Goal: Task Accomplishment & Management: Complete application form

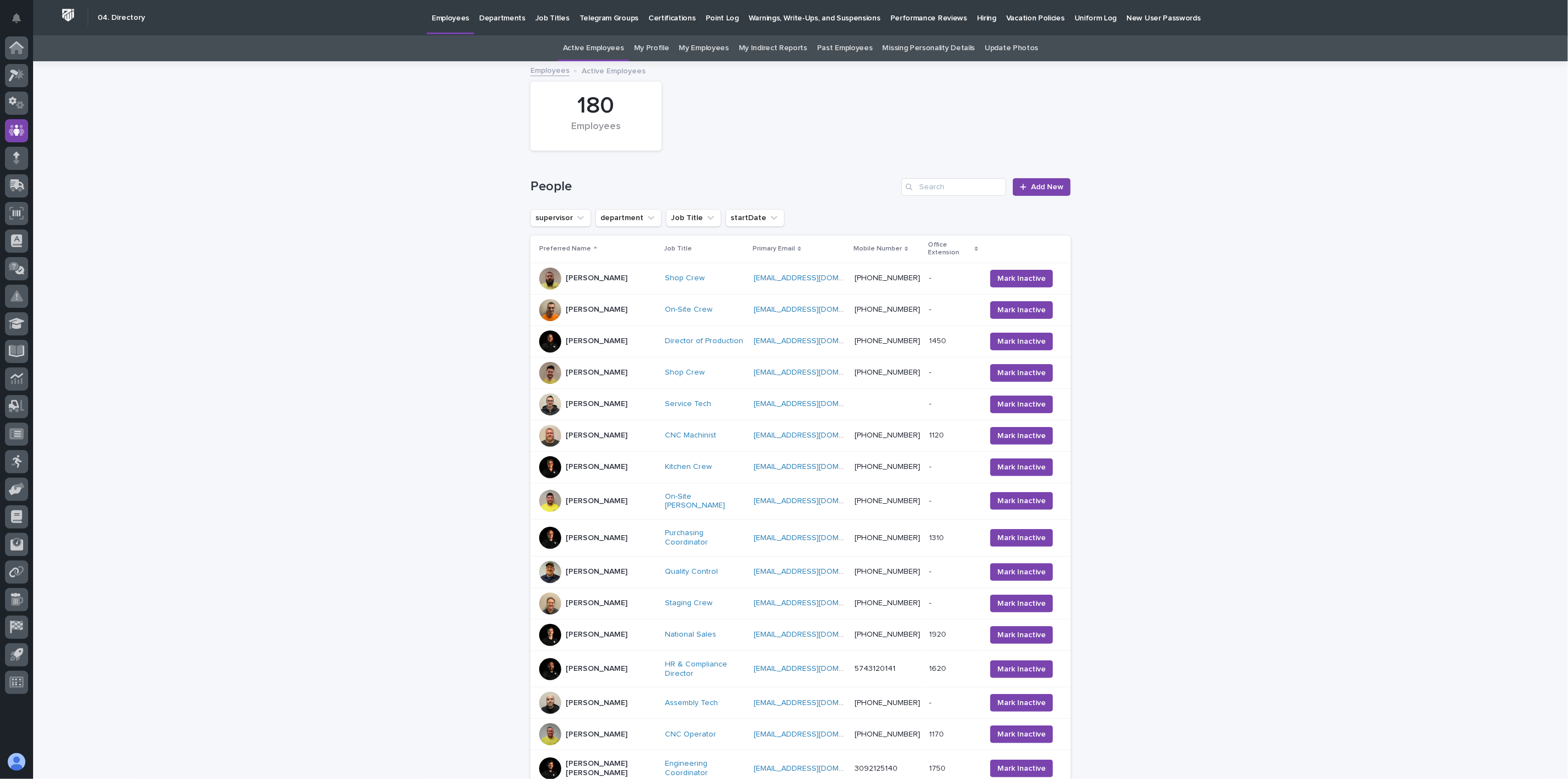
click at [977, 18] on p "Hiring" at bounding box center [987, 12] width 19 height 23
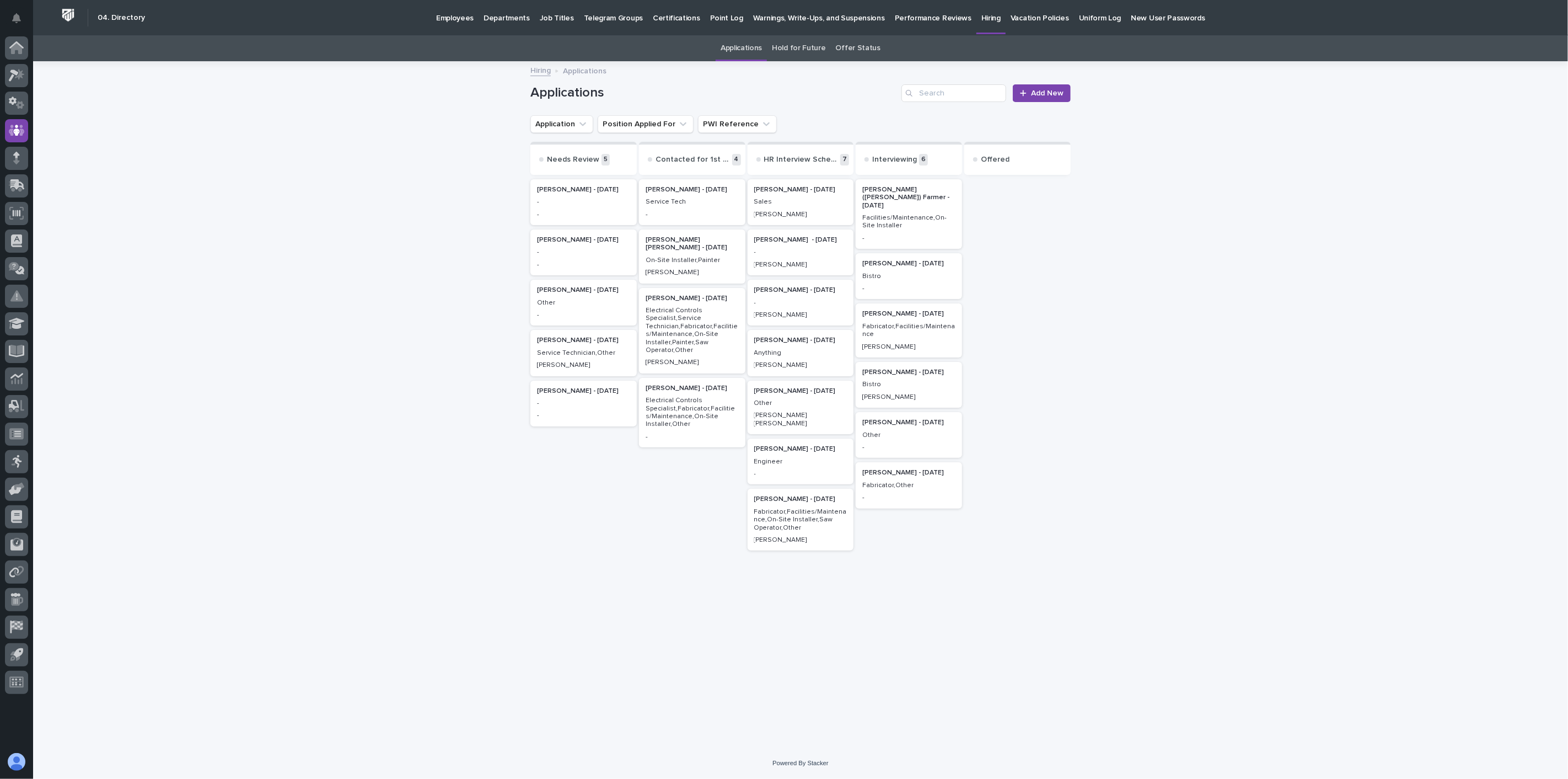
click at [794, 354] on p "Anything" at bounding box center [800, 353] width 93 height 8
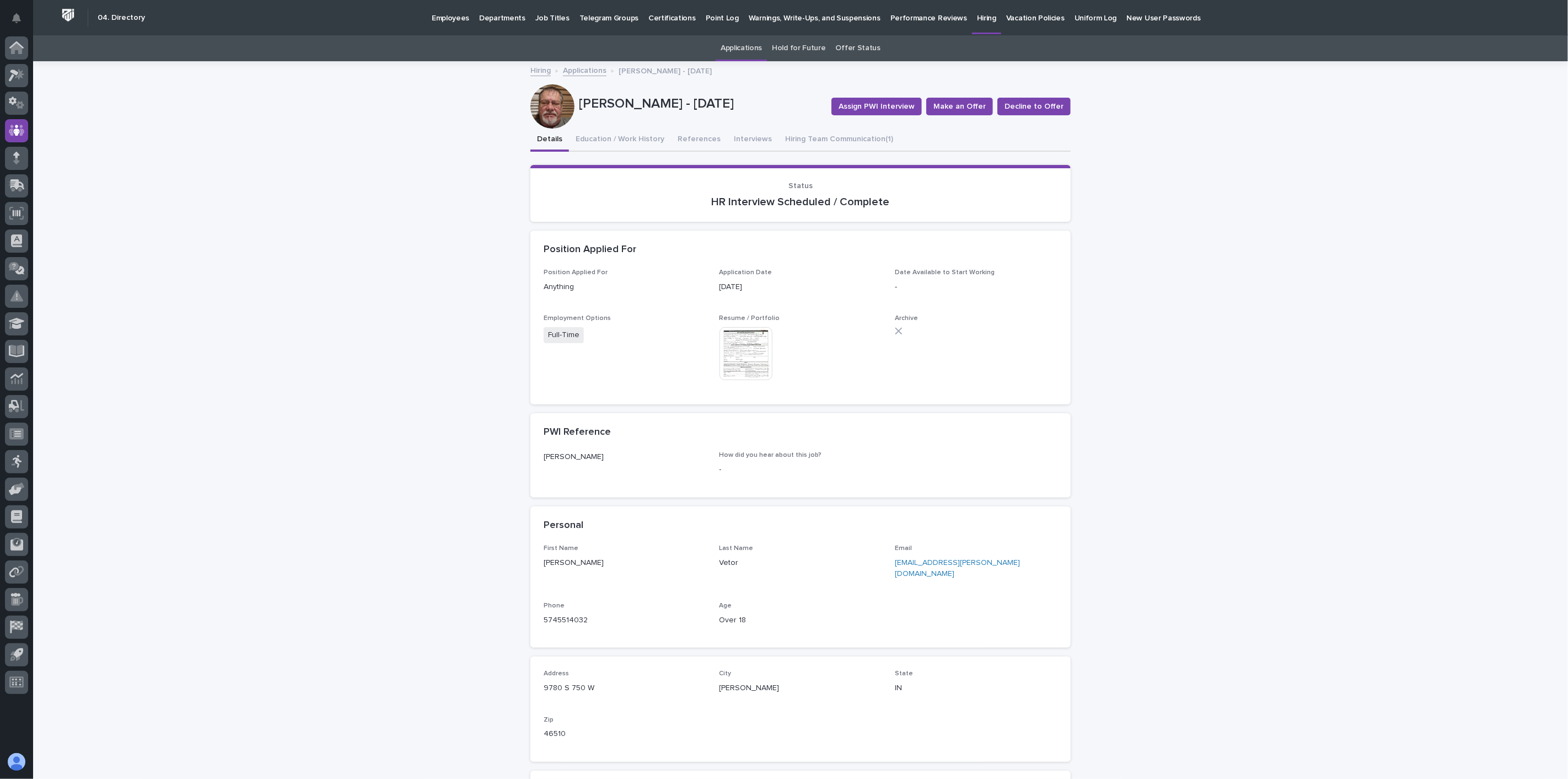
click at [735, 337] on img at bounding box center [746, 353] width 53 height 53
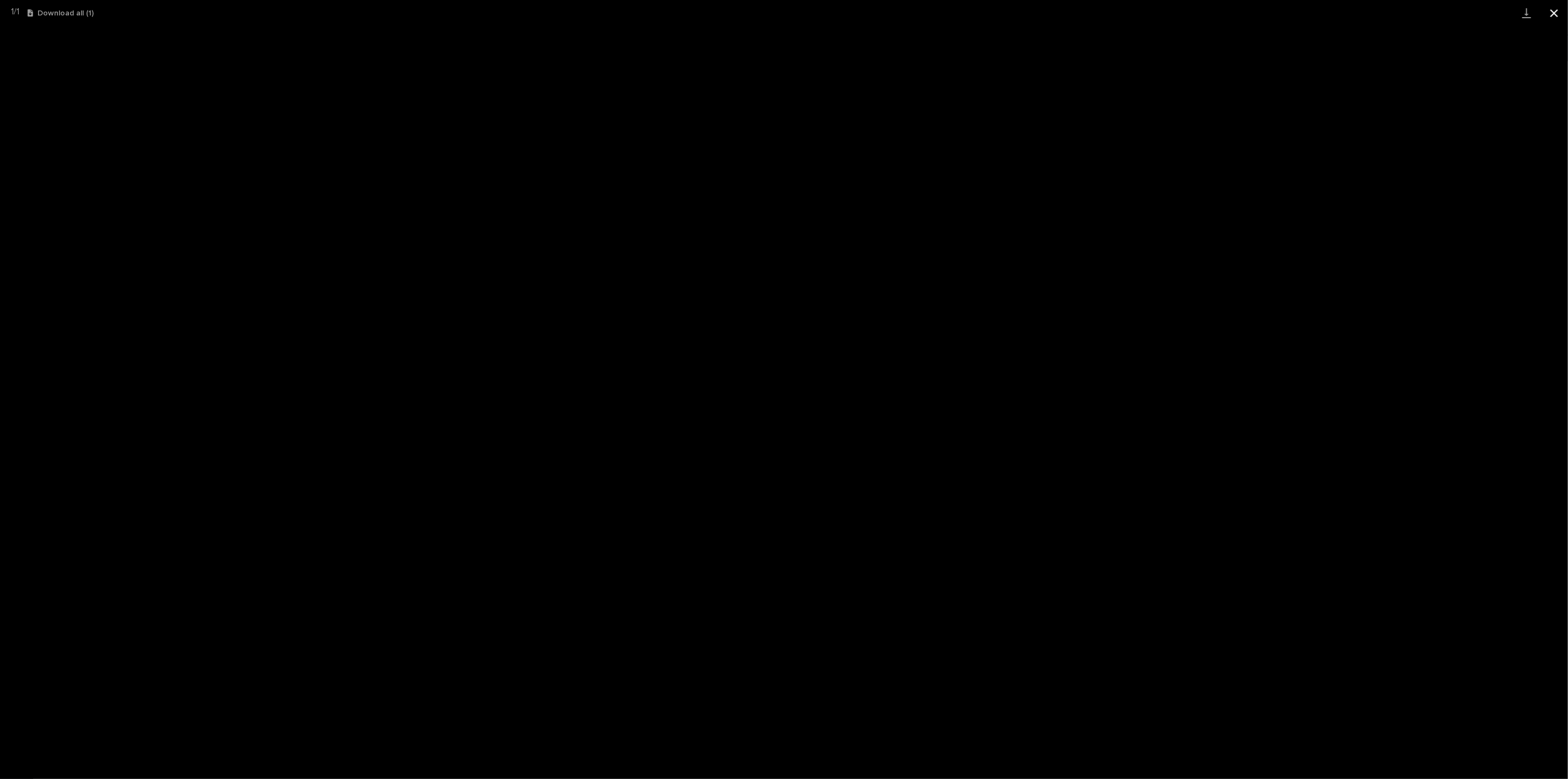
click at [1553, 13] on button "Close gallery" at bounding box center [1554, 13] width 27 height 26
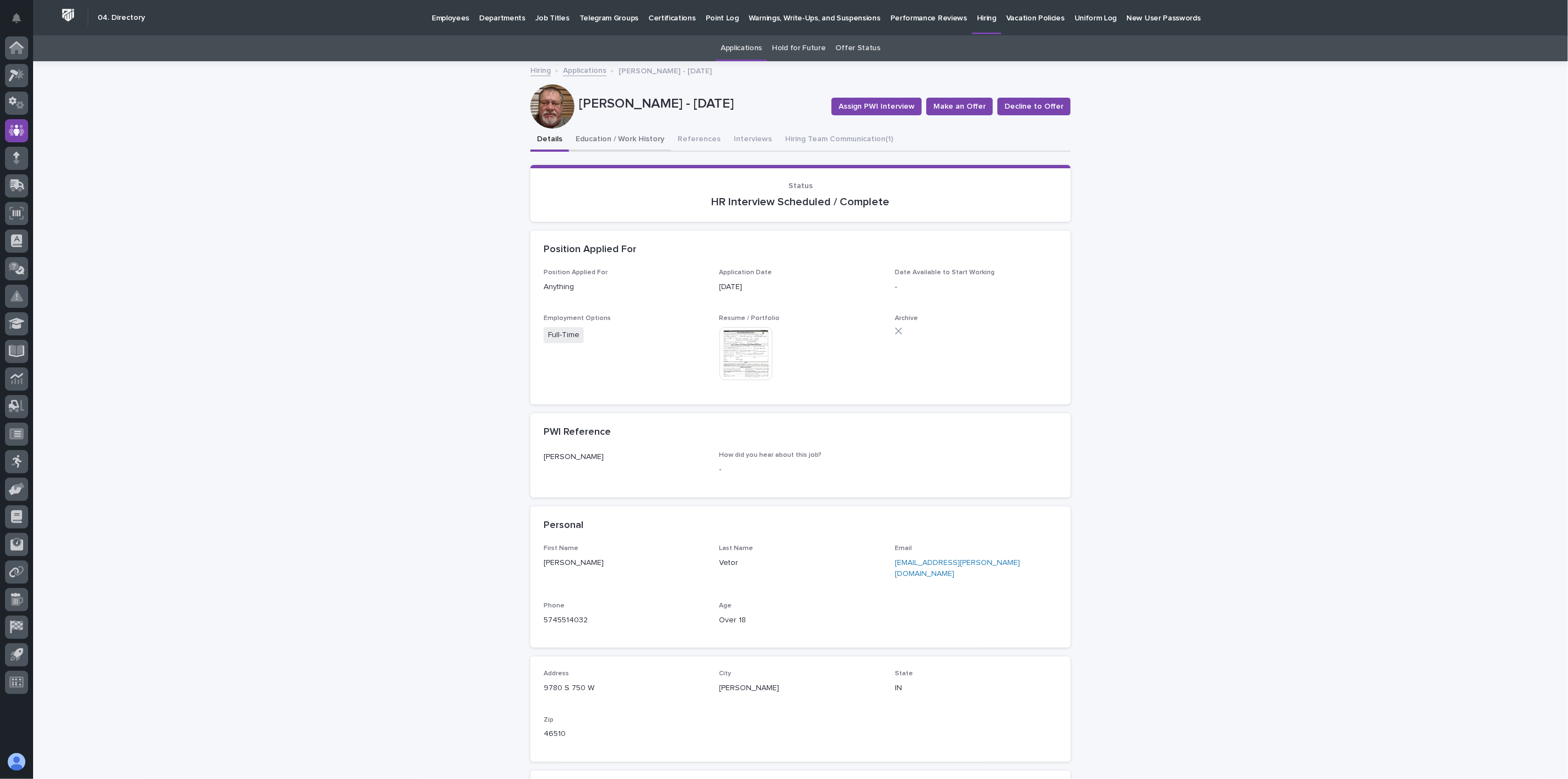
click at [613, 133] on button "Education / Work History" at bounding box center [620, 140] width 102 height 23
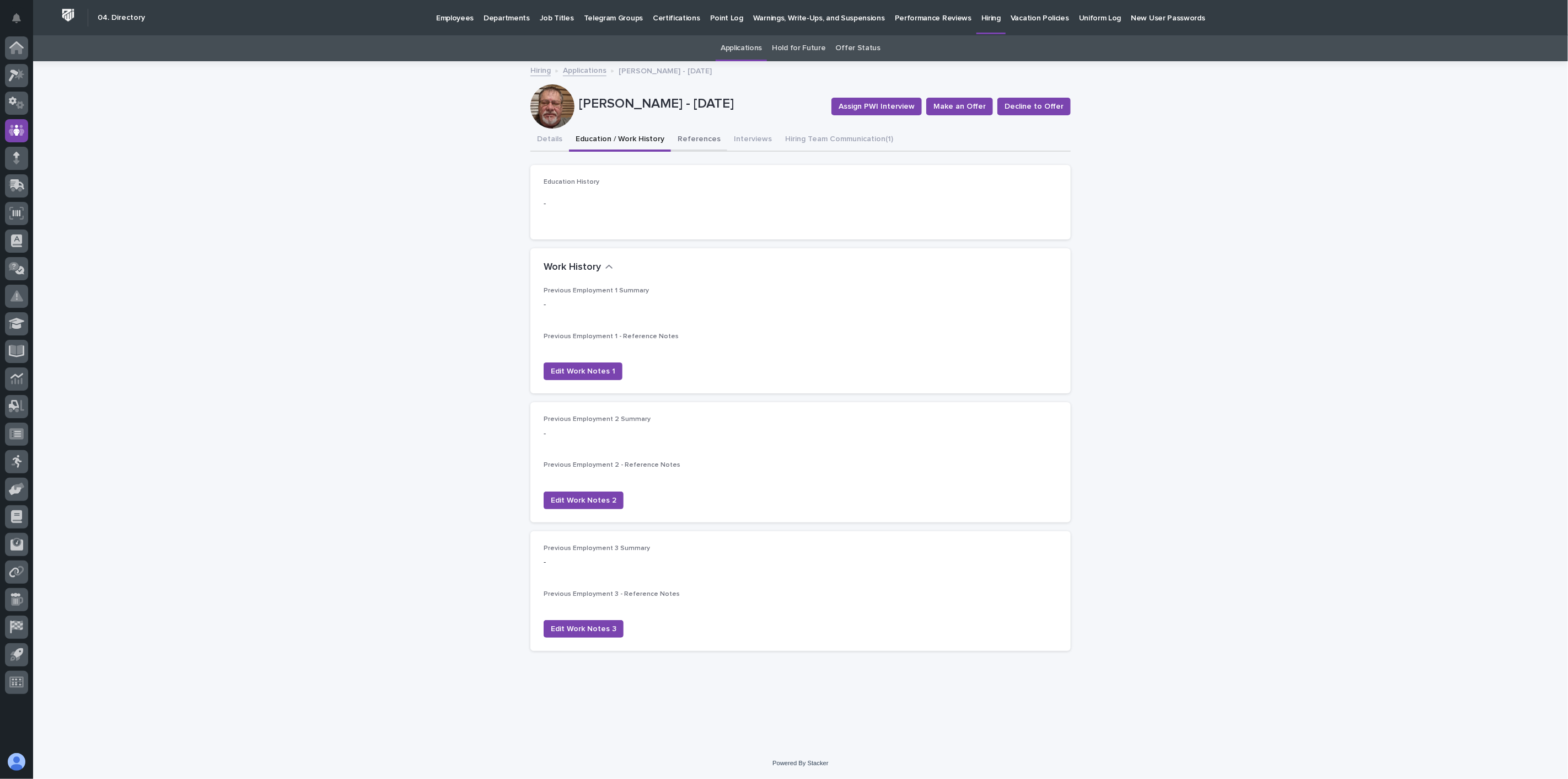
click at [703, 138] on button "References" at bounding box center [699, 140] width 56 height 23
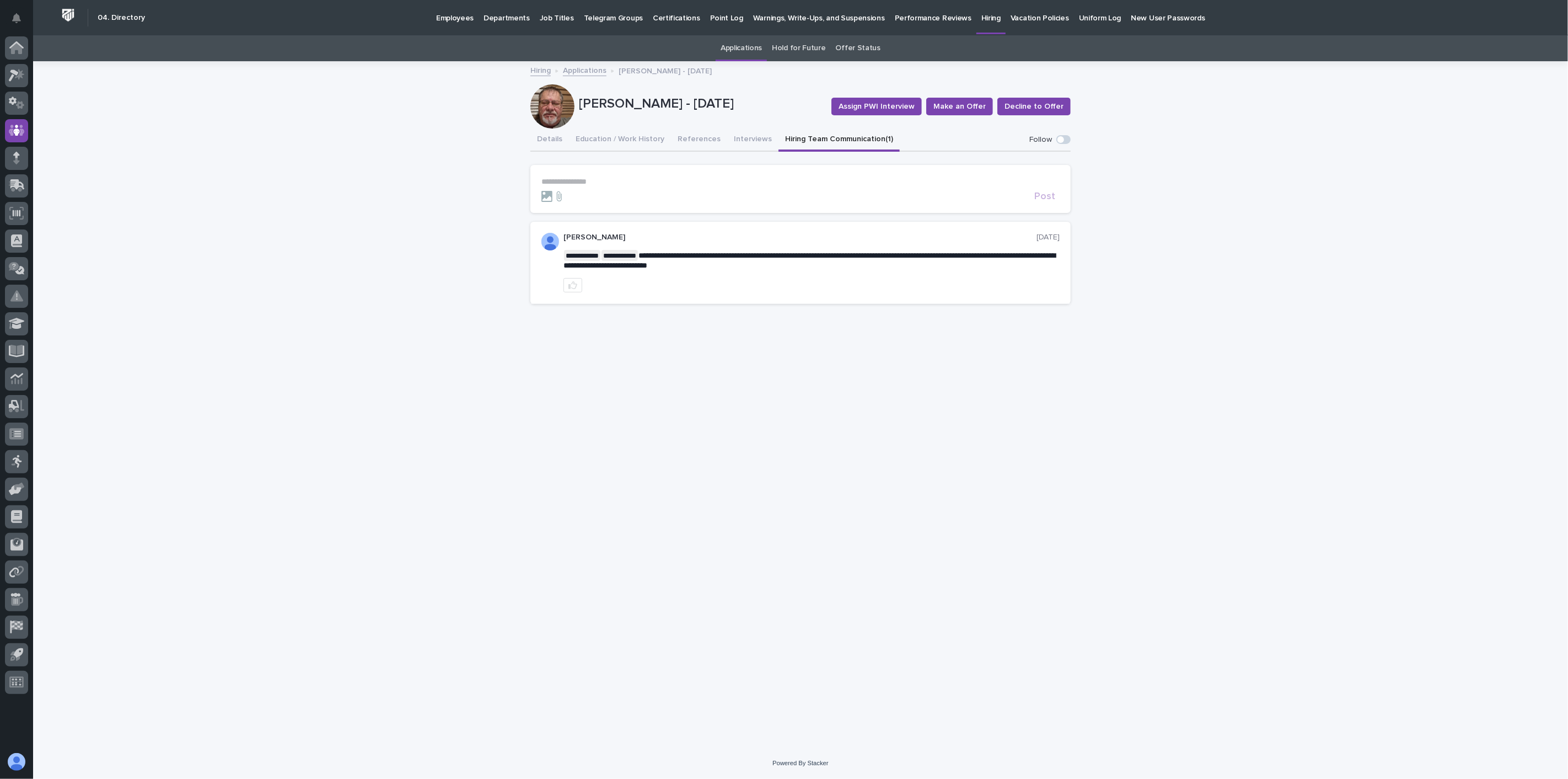
click at [808, 140] on button "Hiring Team Communication (1)" at bounding box center [839, 140] width 121 height 23
click at [575, 69] on link "Applications" at bounding box center [585, 69] width 44 height 13
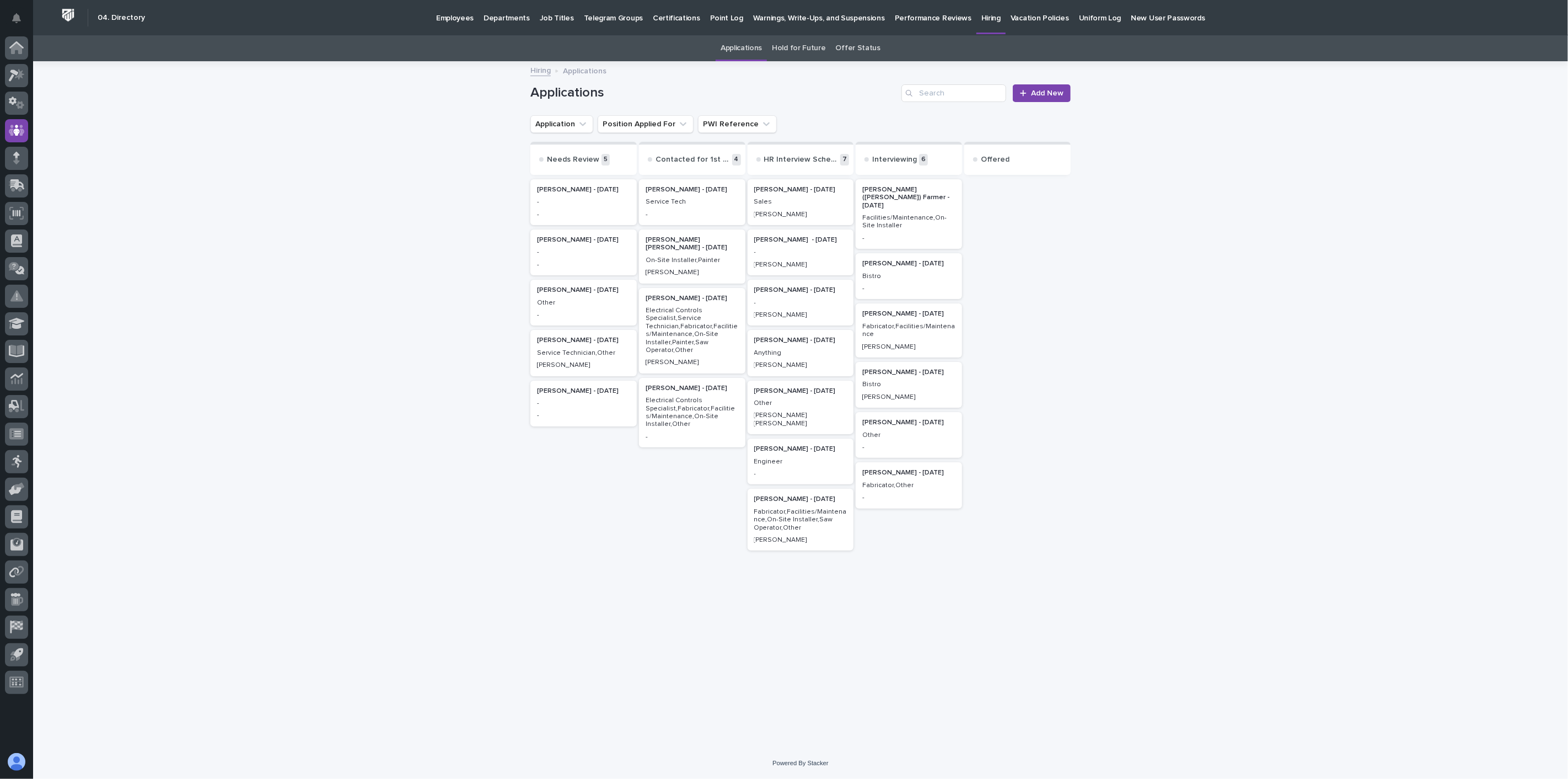
click at [784, 196] on div "Sales" at bounding box center [800, 201] width 93 height 10
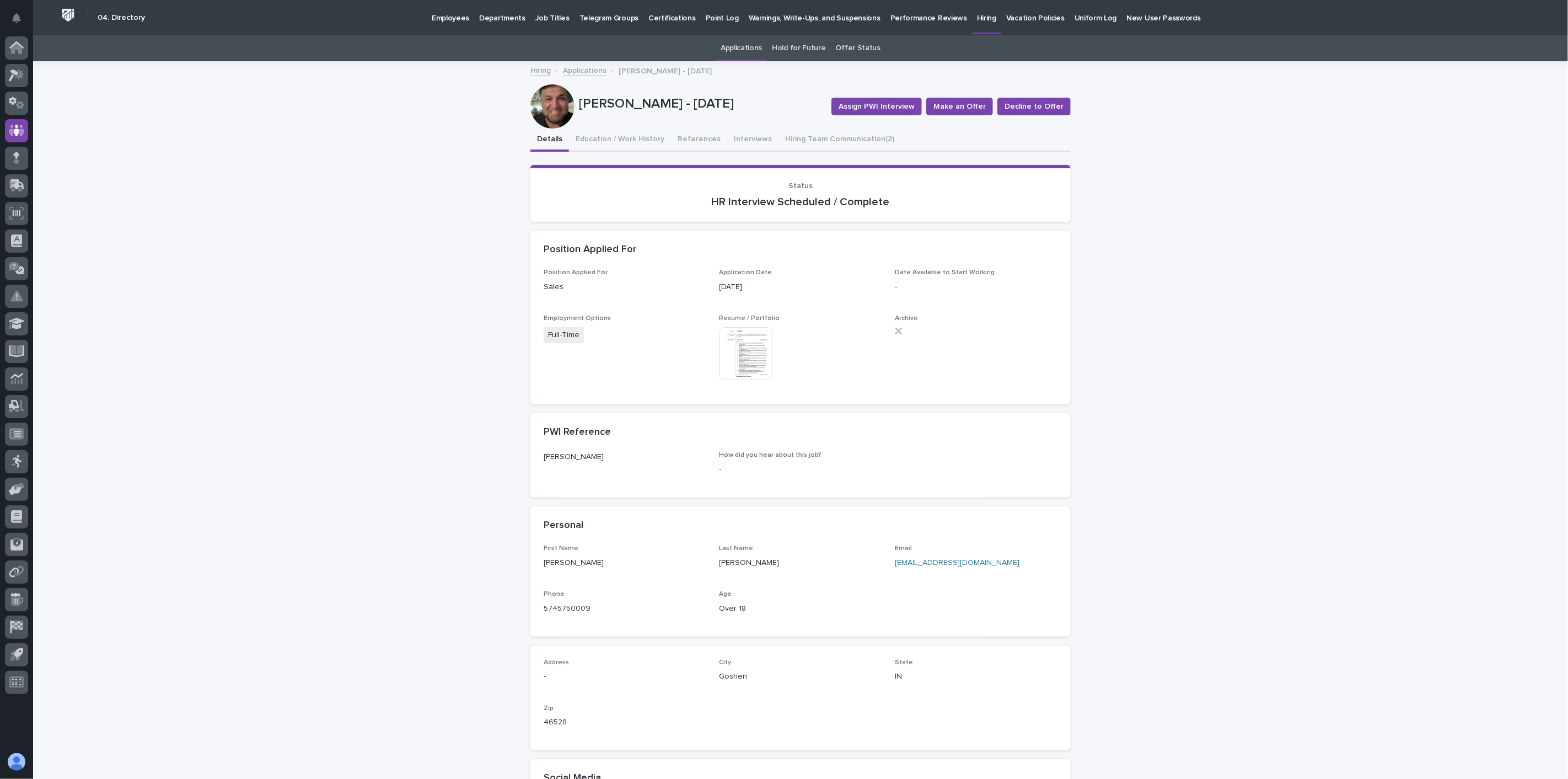
click at [754, 339] on img at bounding box center [746, 353] width 53 height 53
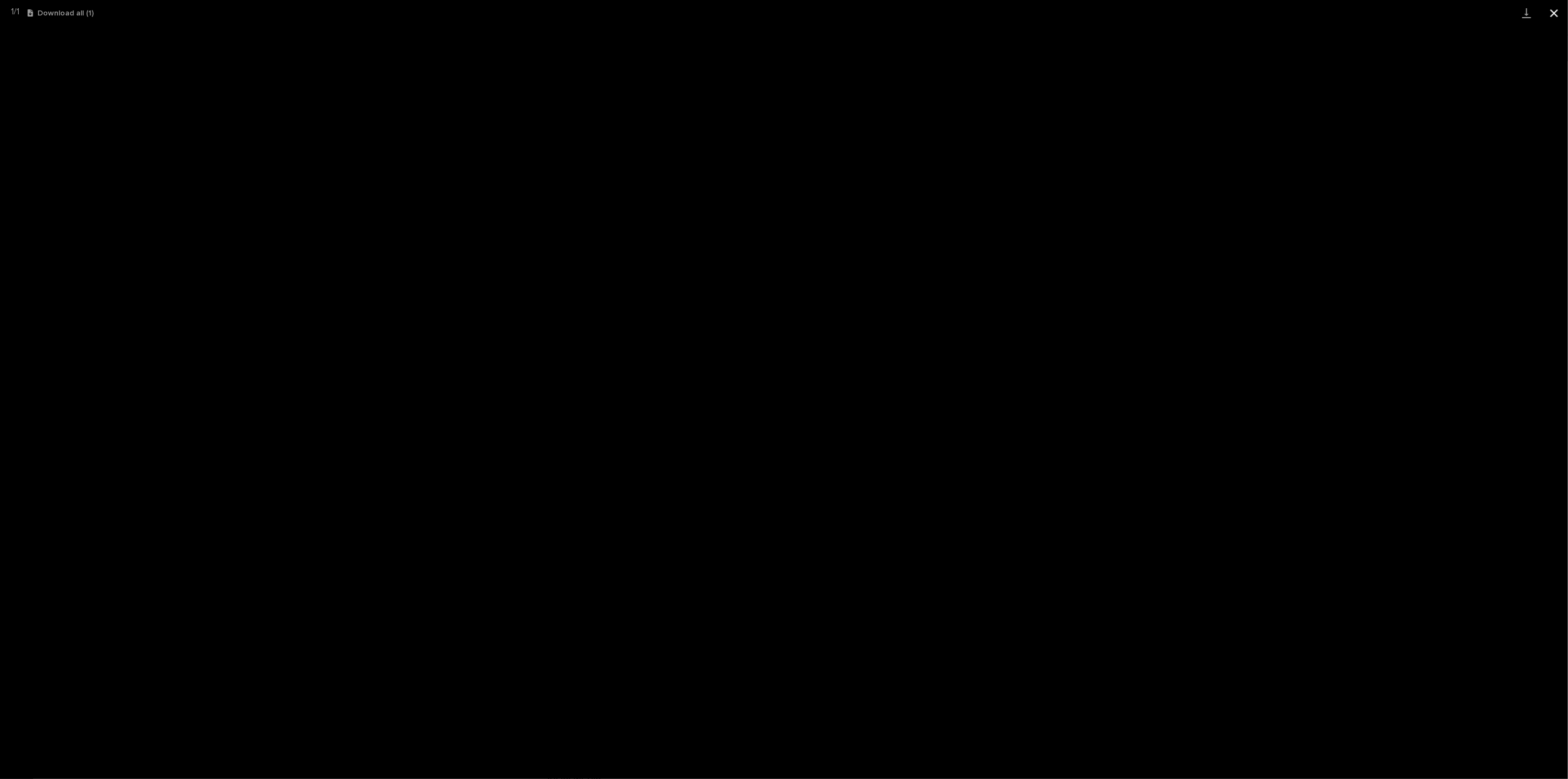
click at [1553, 13] on button "Close gallery" at bounding box center [1554, 13] width 27 height 26
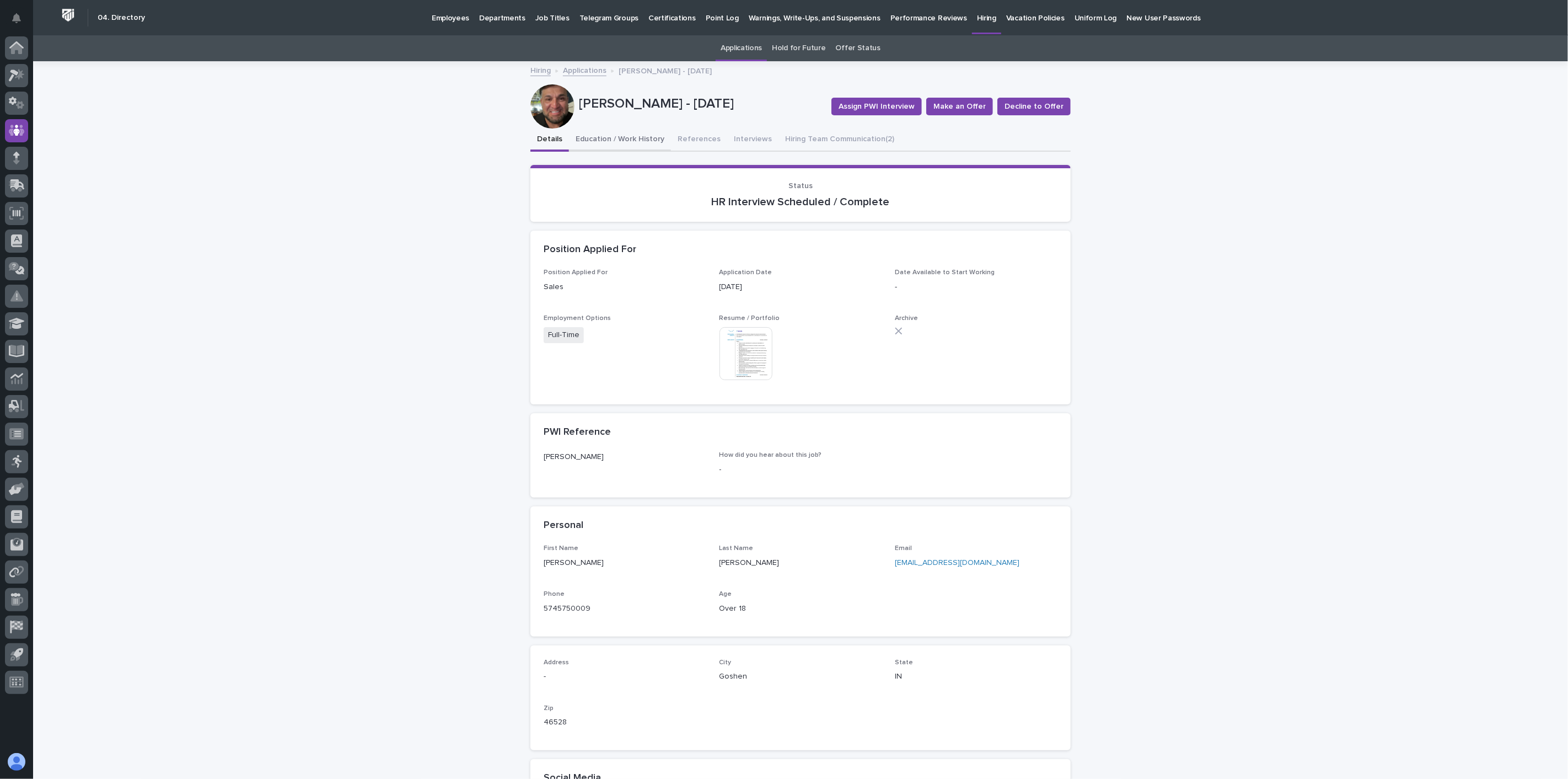
click at [641, 138] on button "Education / Work History" at bounding box center [620, 140] width 102 height 23
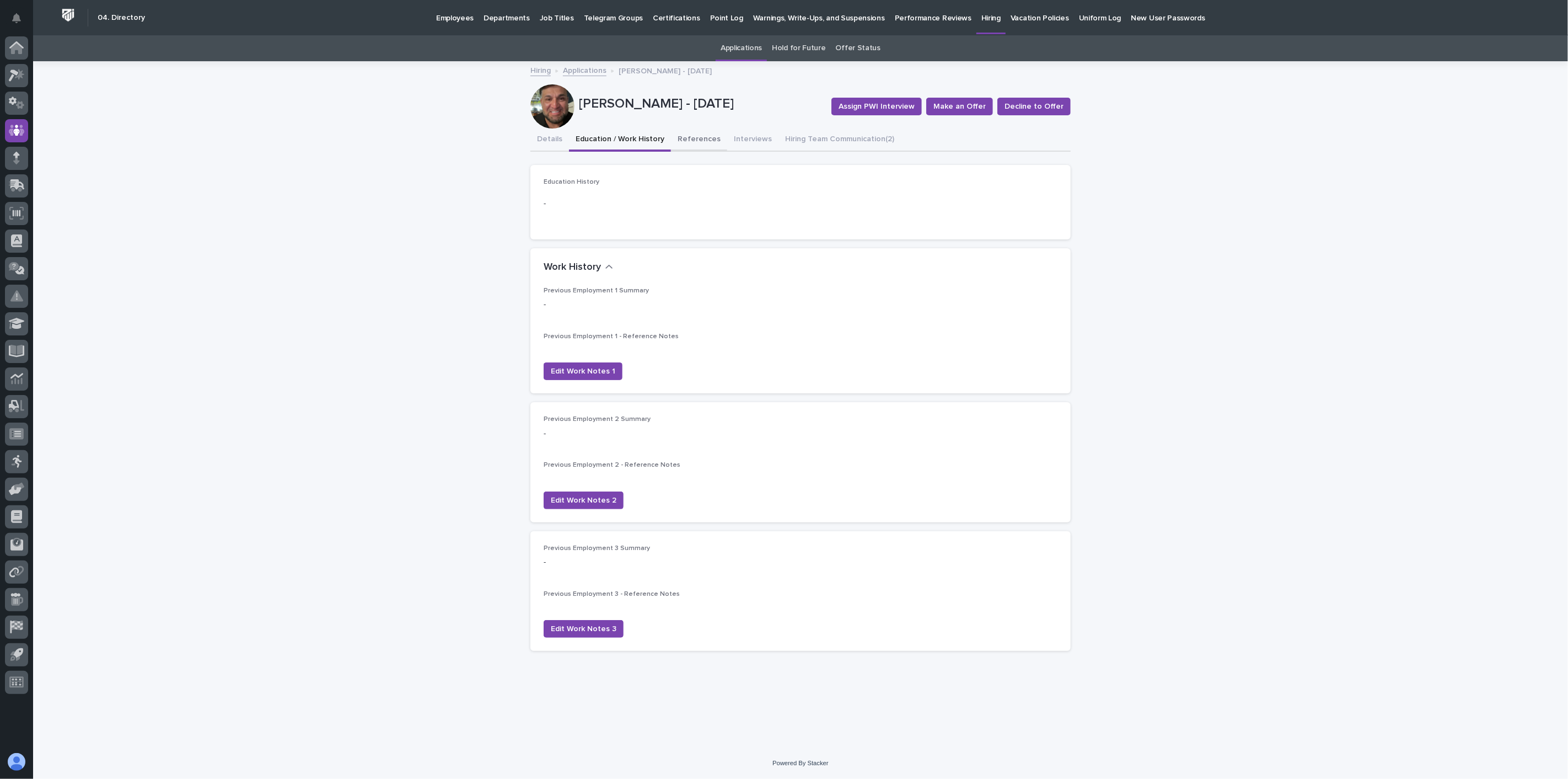
click at [695, 138] on button "References" at bounding box center [699, 140] width 56 height 23
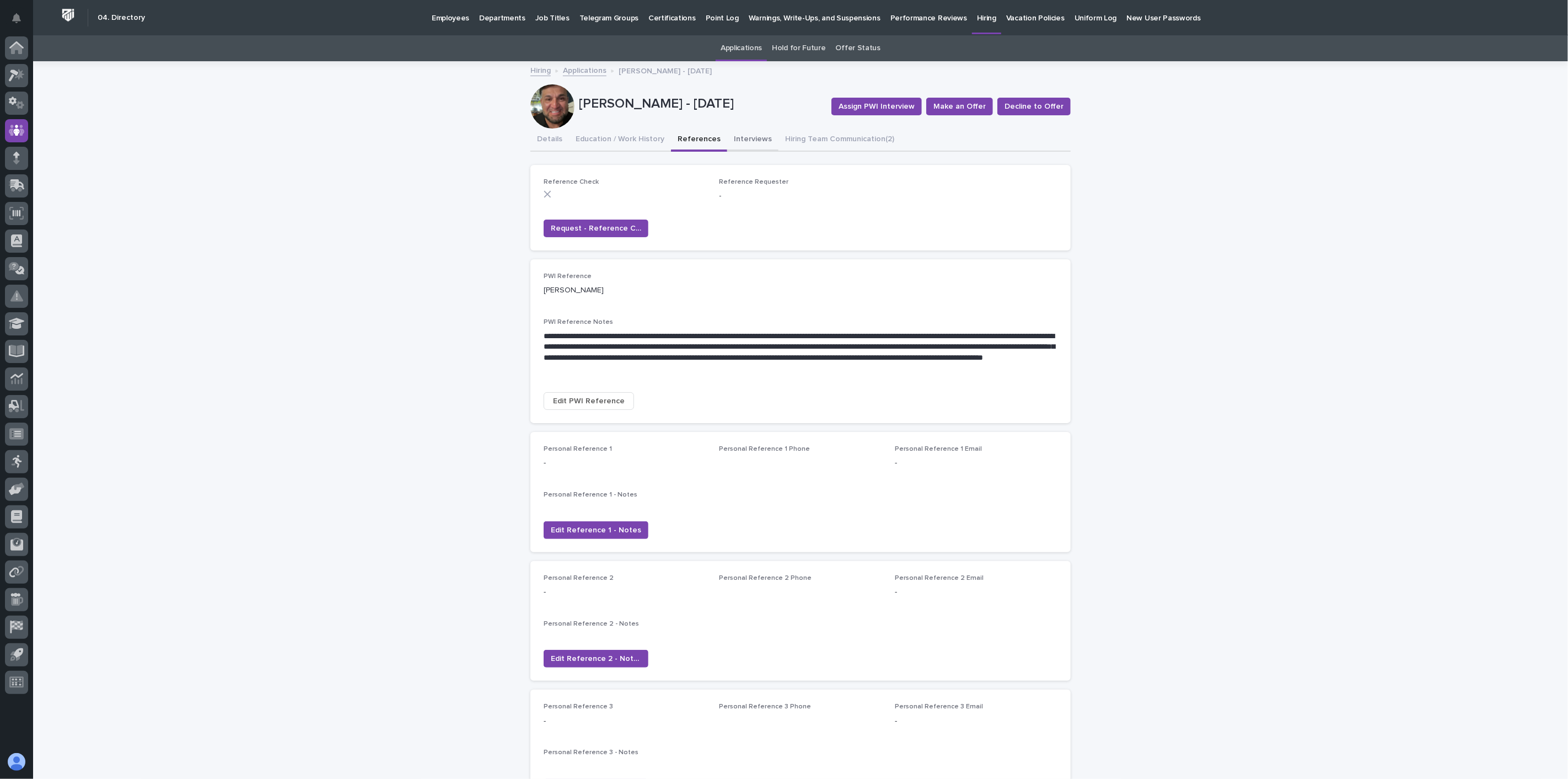
click at [747, 136] on button "Interviews" at bounding box center [753, 140] width 51 height 23
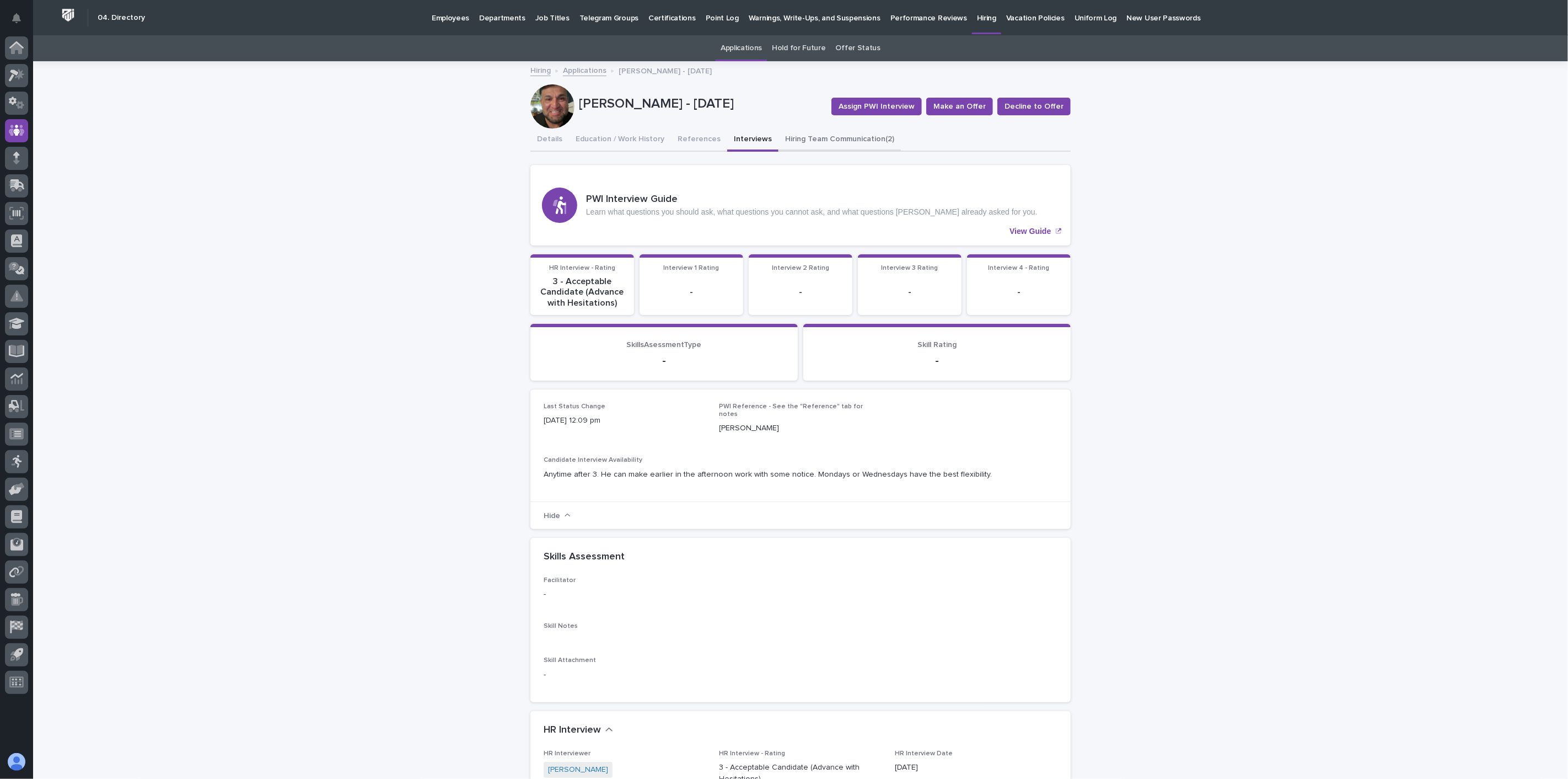
click at [828, 135] on button "Hiring Team Communication (2)" at bounding box center [839, 140] width 122 height 23
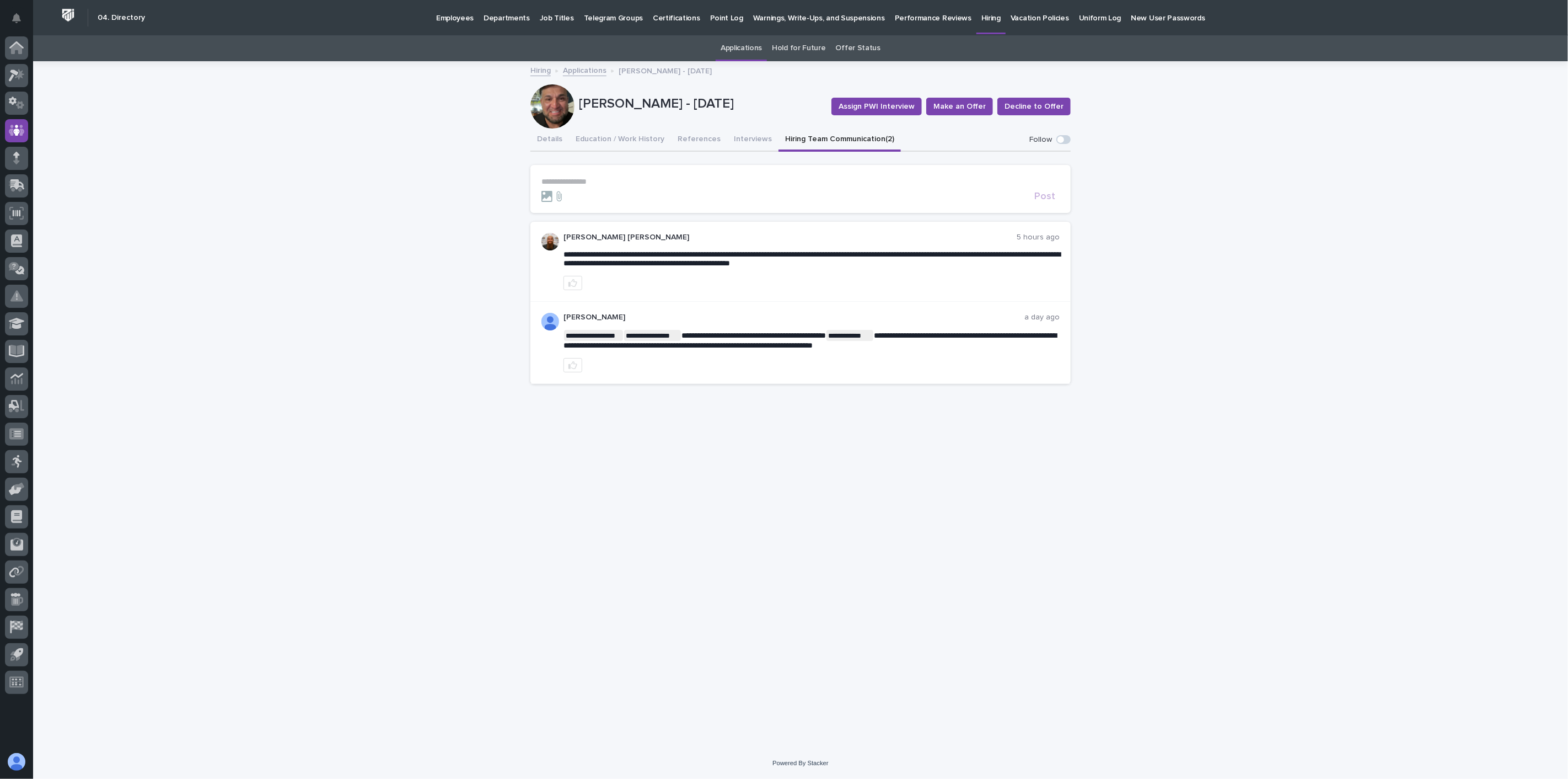
click at [586, 72] on link "Applications" at bounding box center [585, 69] width 44 height 13
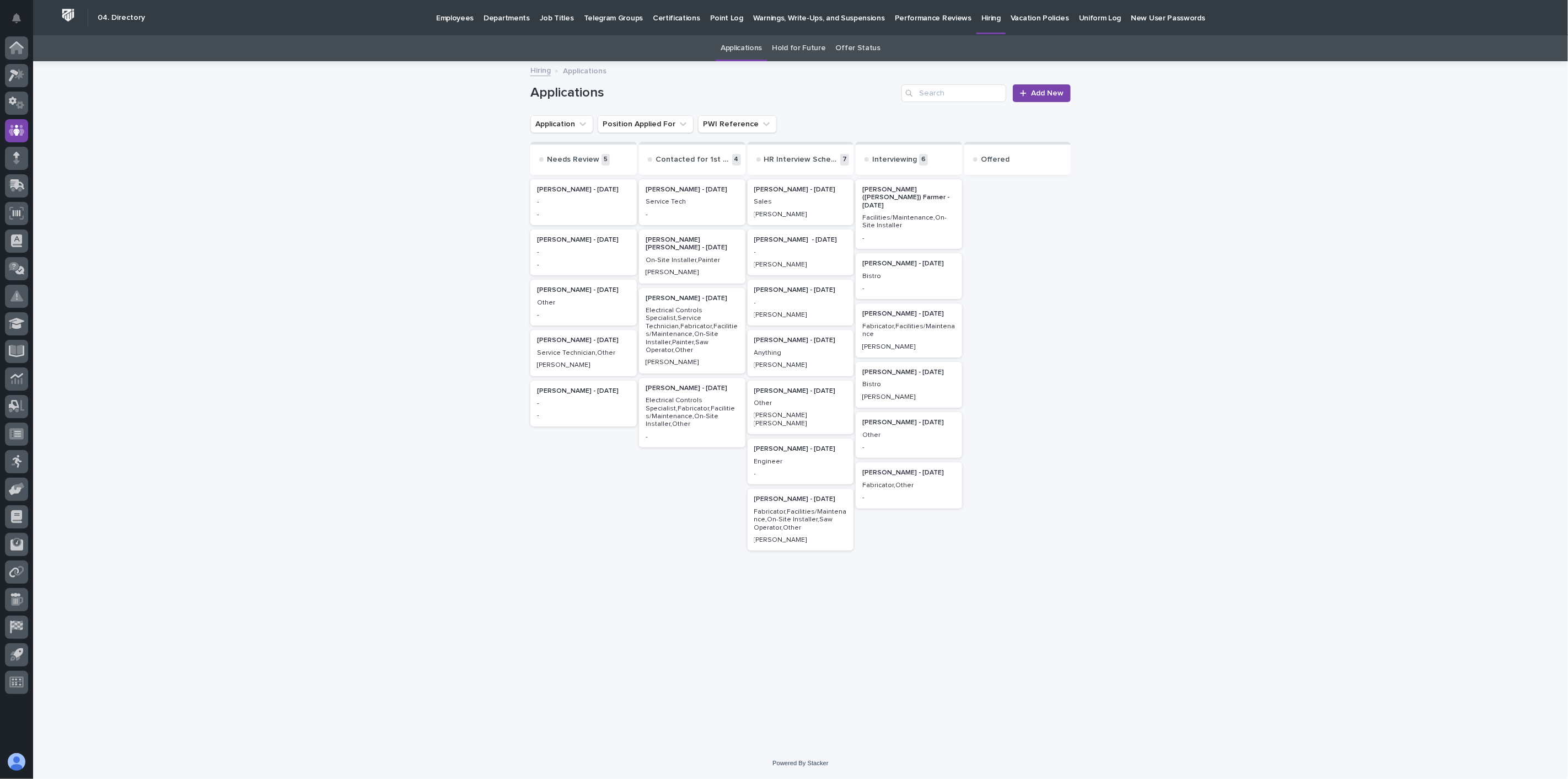
click at [803, 258] on div "[PERSON_NAME] - [DATE] - [PERSON_NAME]" at bounding box center [800, 252] width 107 height 46
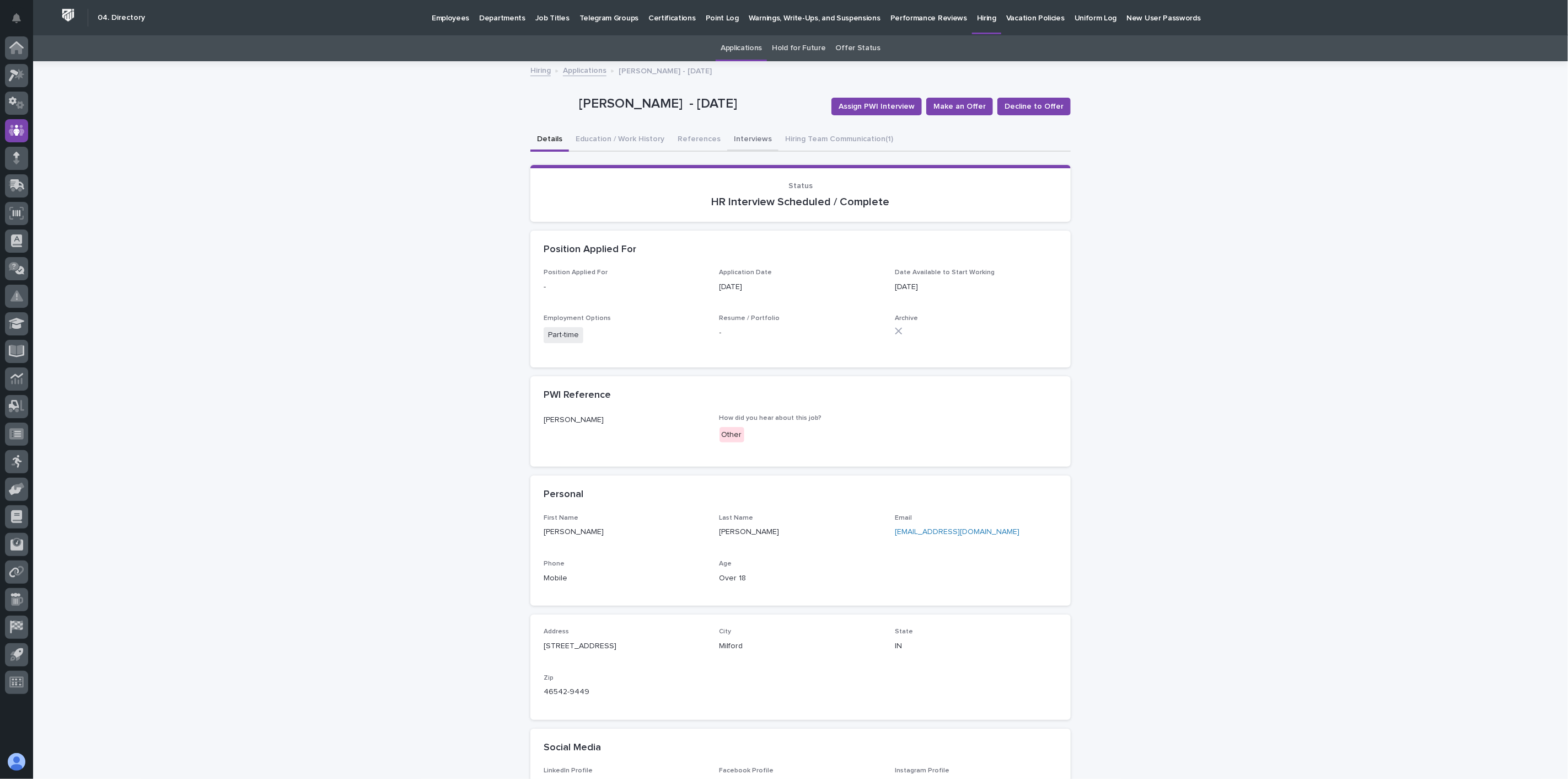
click at [744, 138] on button "Interviews" at bounding box center [753, 140] width 51 height 23
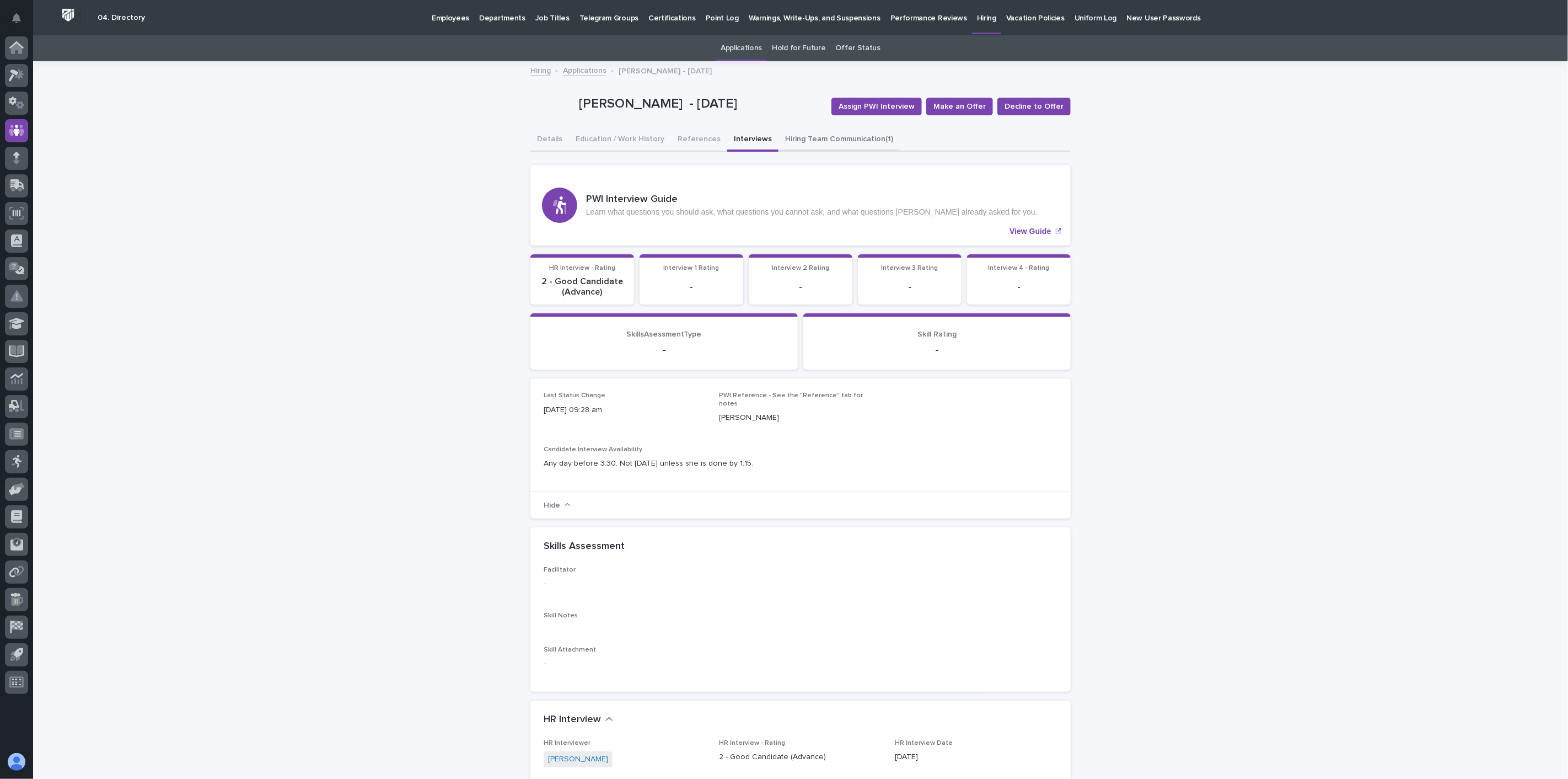
click at [836, 137] on button "Hiring Team Communication (1)" at bounding box center [839, 140] width 121 height 23
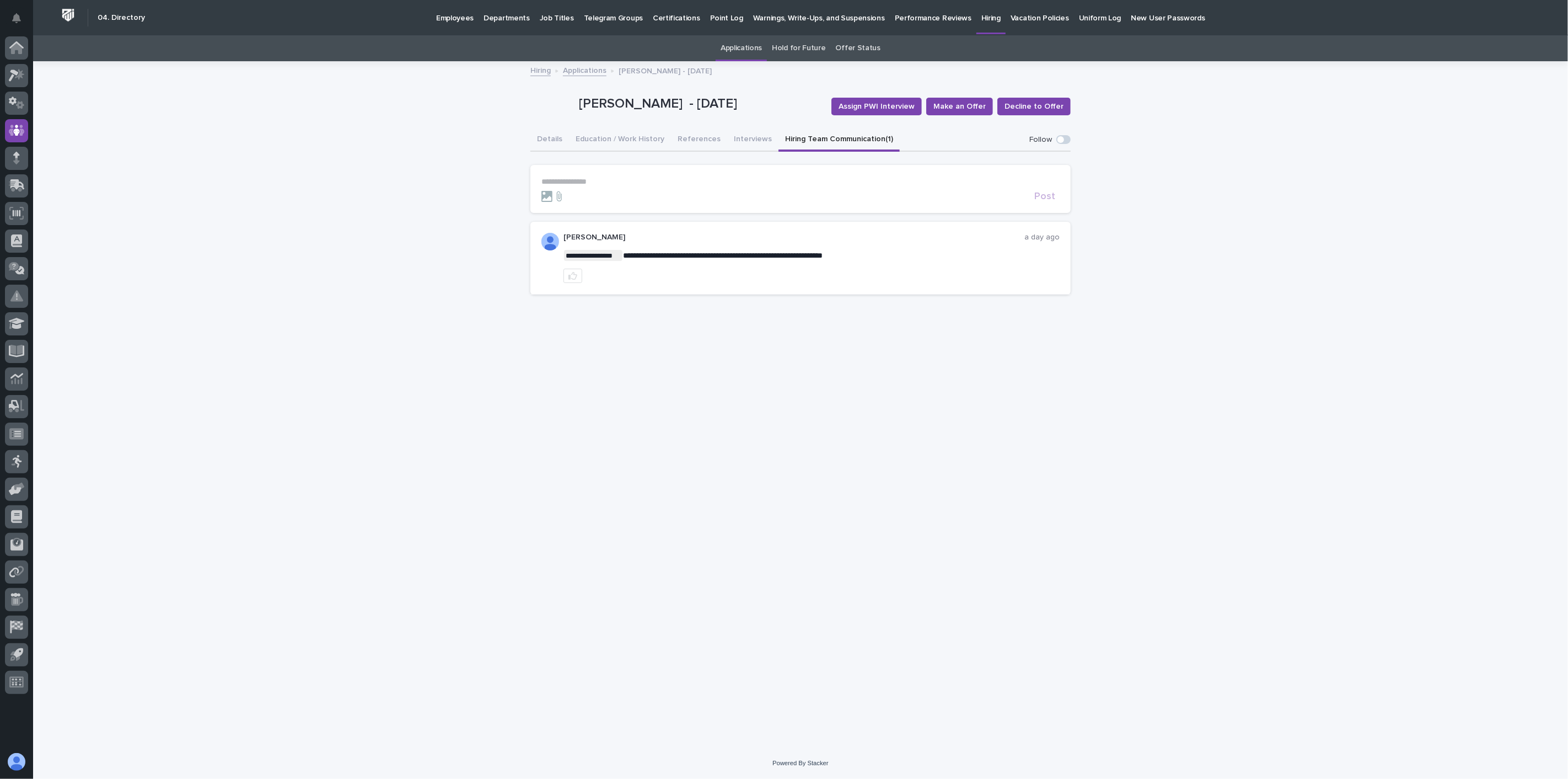
click at [587, 71] on link "Applications" at bounding box center [585, 69] width 44 height 13
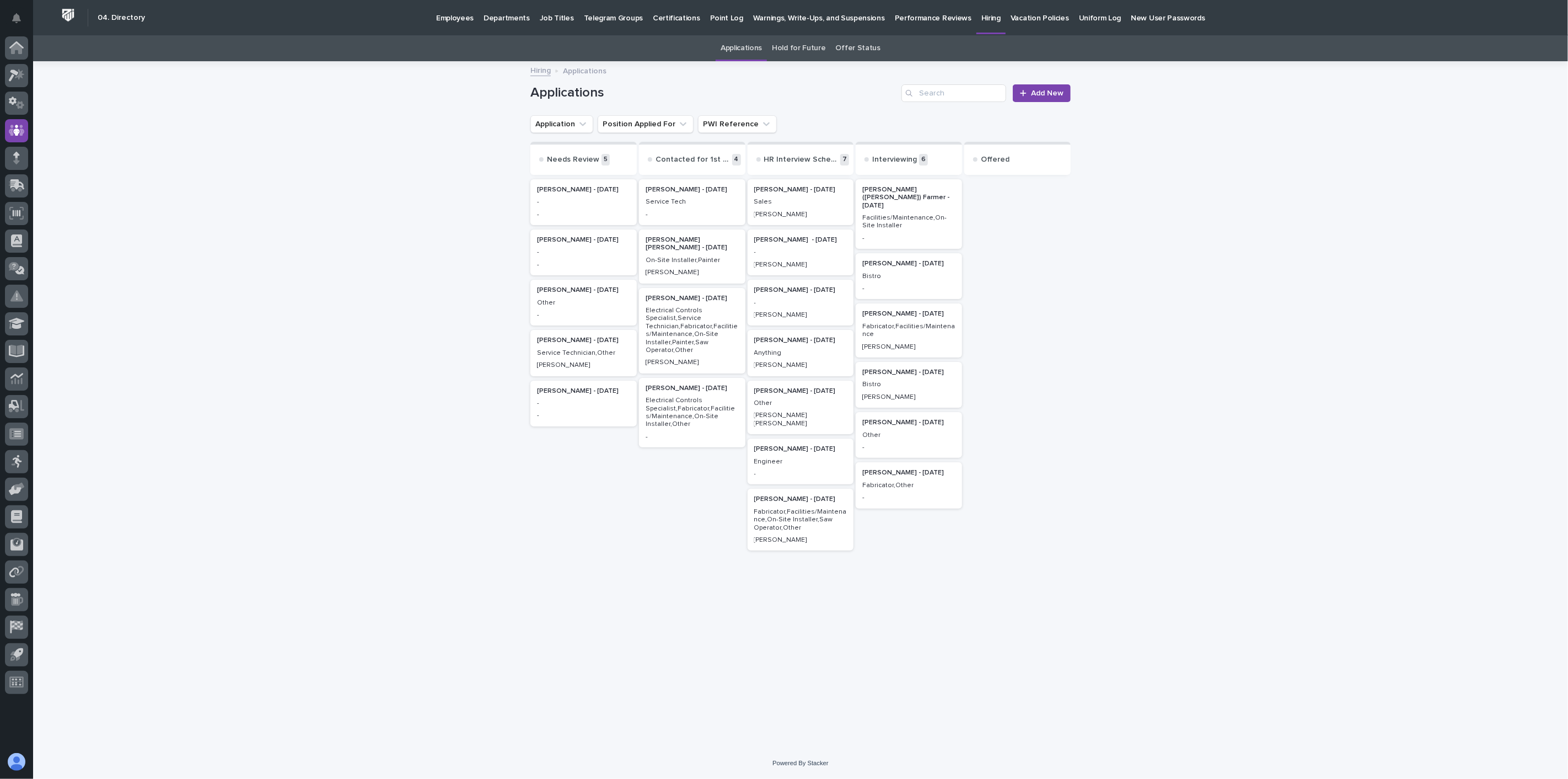
click at [573, 354] on p "Service Technician,Other" at bounding box center [583, 353] width 93 height 8
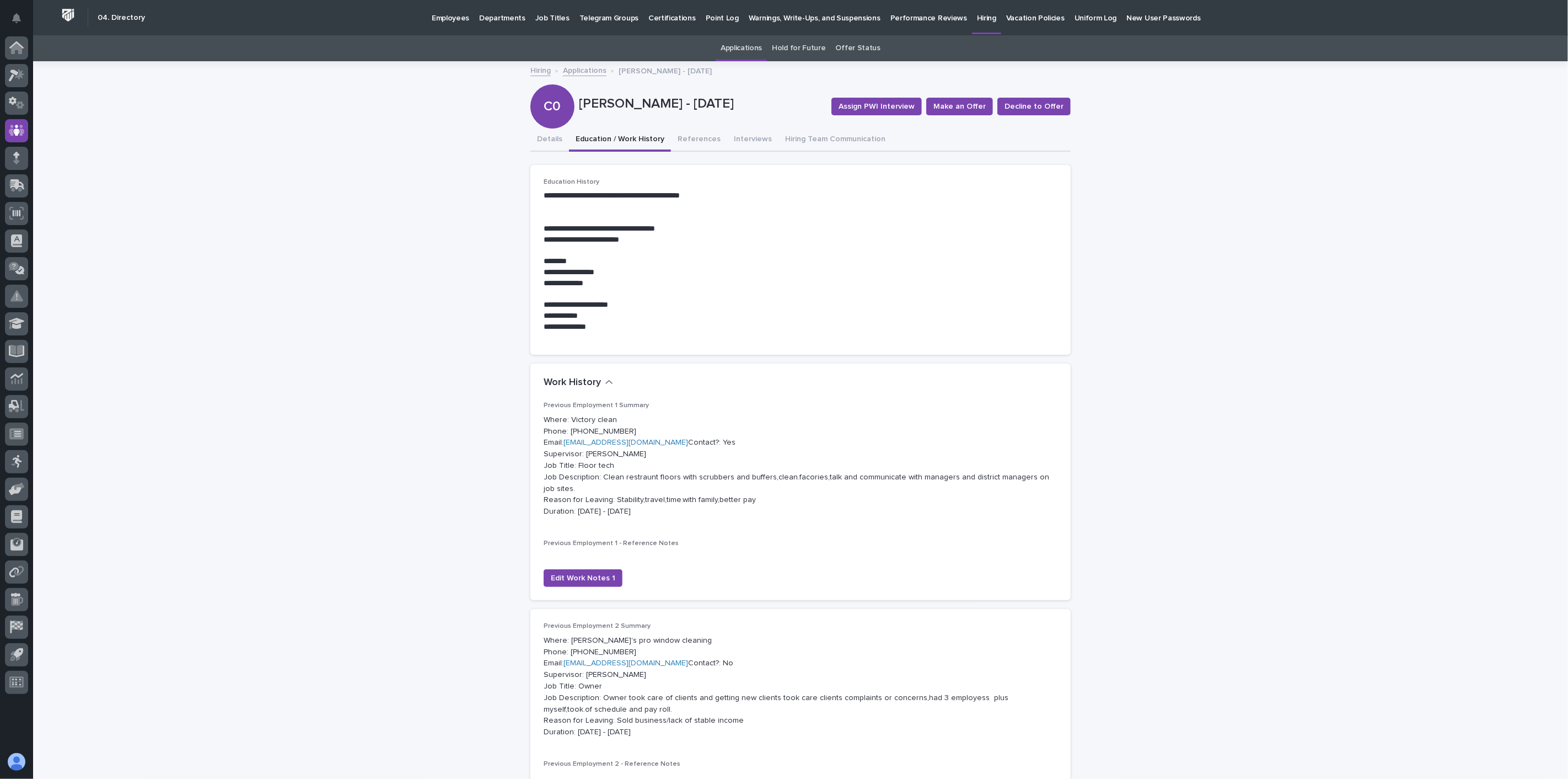
click at [621, 141] on button "Education / Work History" at bounding box center [620, 140] width 102 height 23
click at [553, 140] on button "Details" at bounding box center [549, 140] width 38 height 23
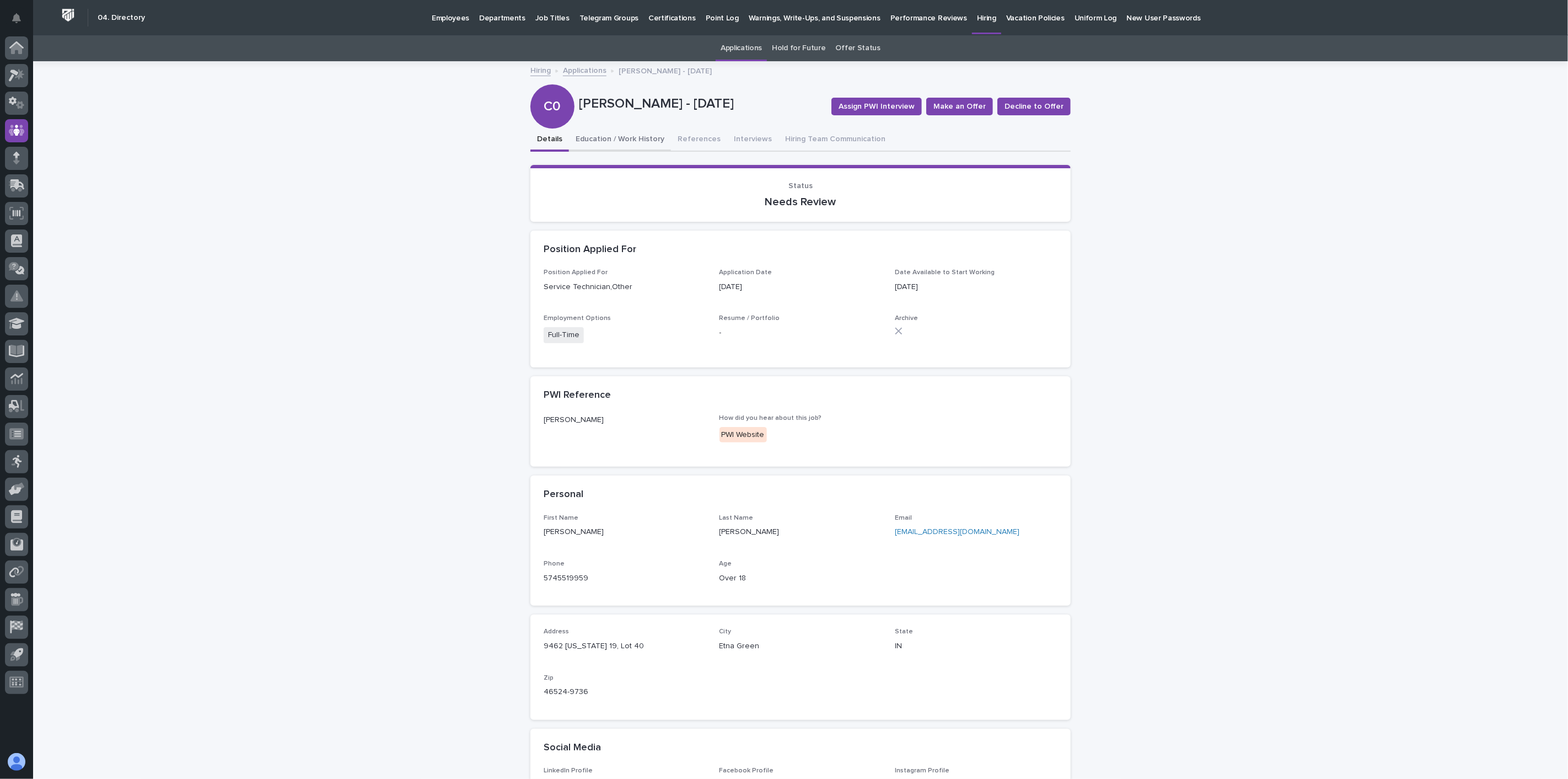
click at [642, 142] on button "Education / Work History" at bounding box center [620, 140] width 102 height 23
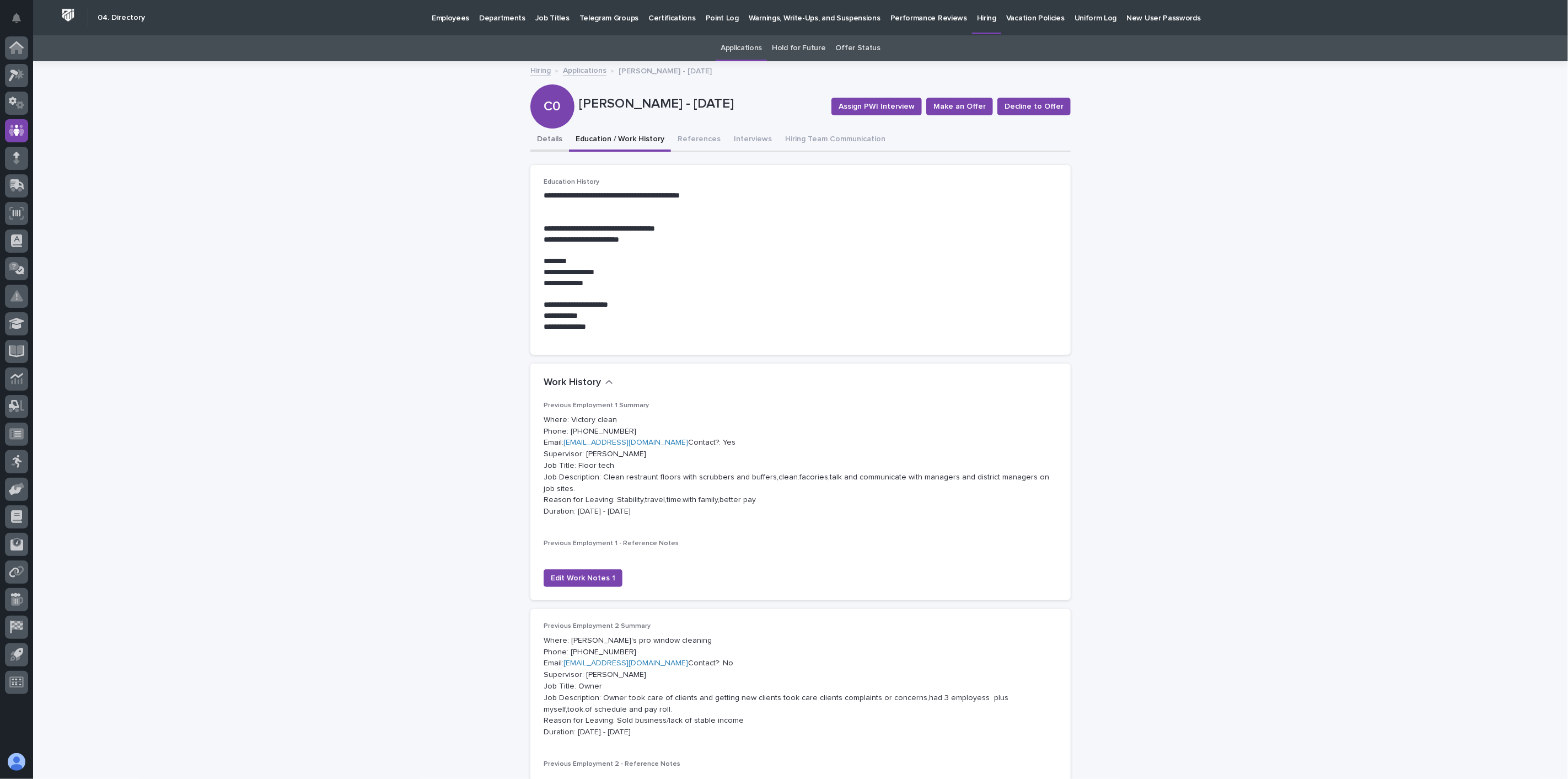
drag, startPoint x: 536, startPoint y: 138, endPoint x: 602, endPoint y: 146, distance: 66.5
click at [536, 138] on button "Details" at bounding box center [549, 140] width 38 height 23
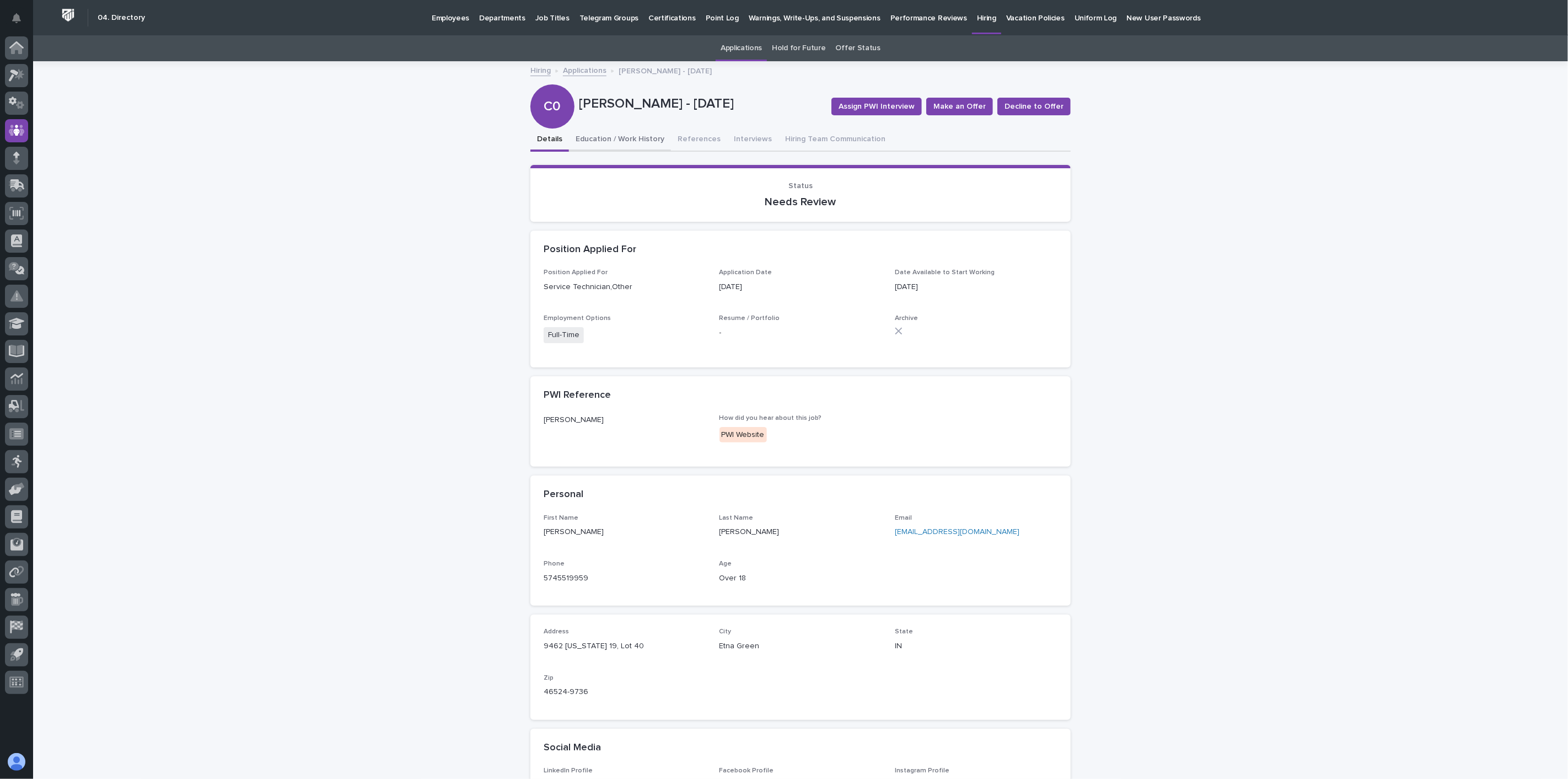
click at [634, 137] on button "Education / Work History" at bounding box center [620, 140] width 102 height 23
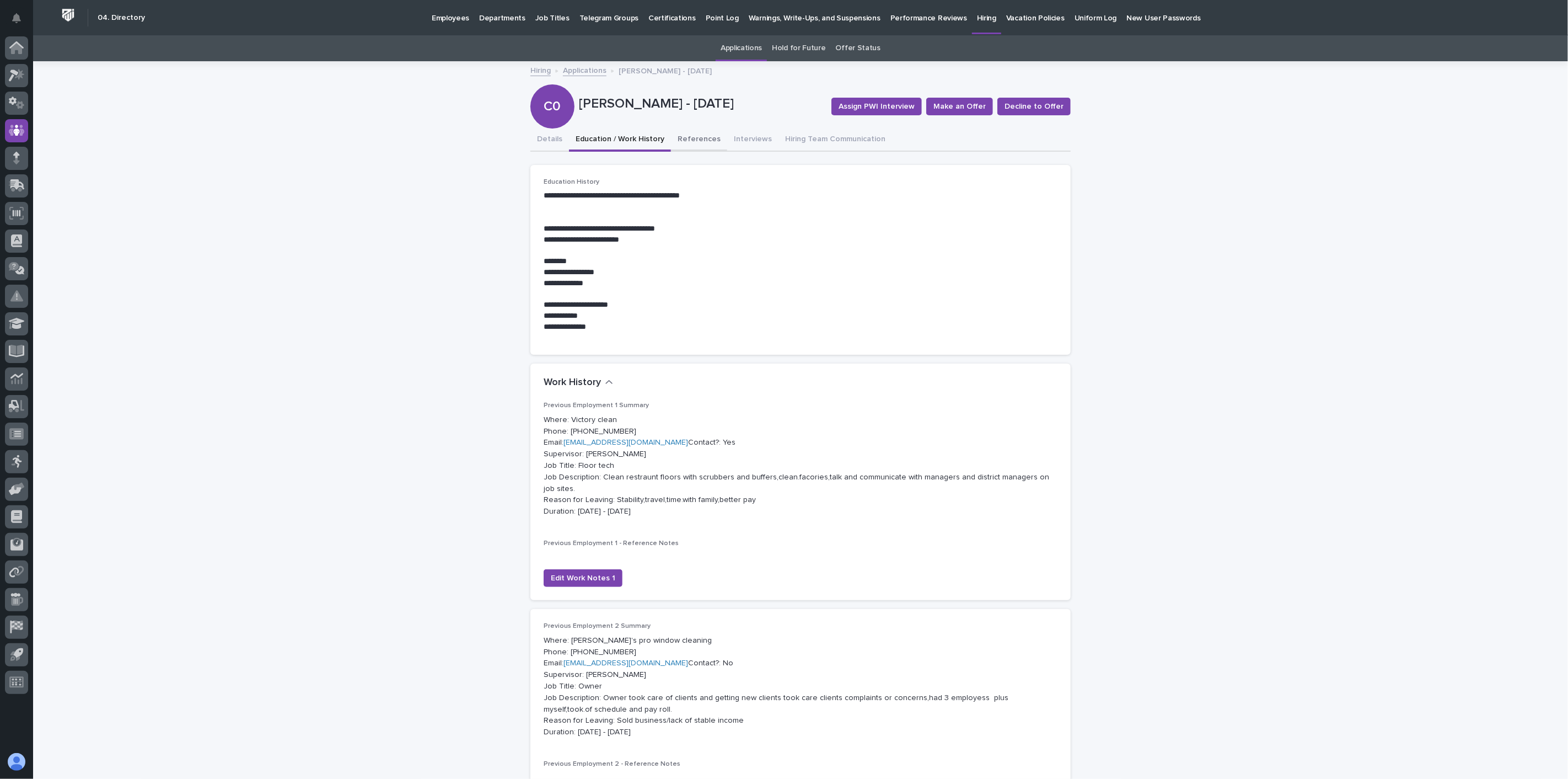
click at [681, 139] on button "References" at bounding box center [699, 140] width 56 height 23
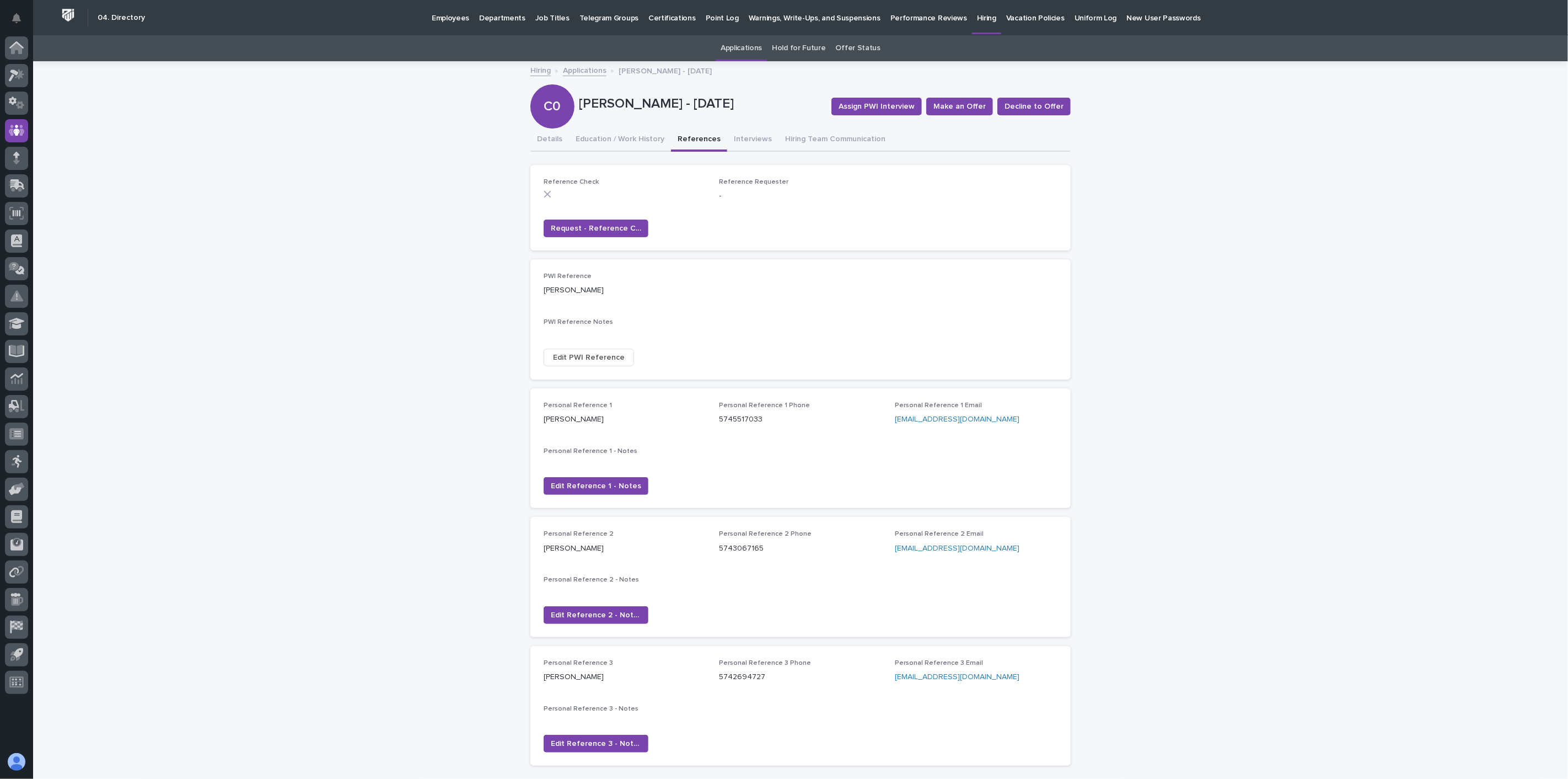
click at [587, 74] on link "Applications" at bounding box center [585, 69] width 44 height 13
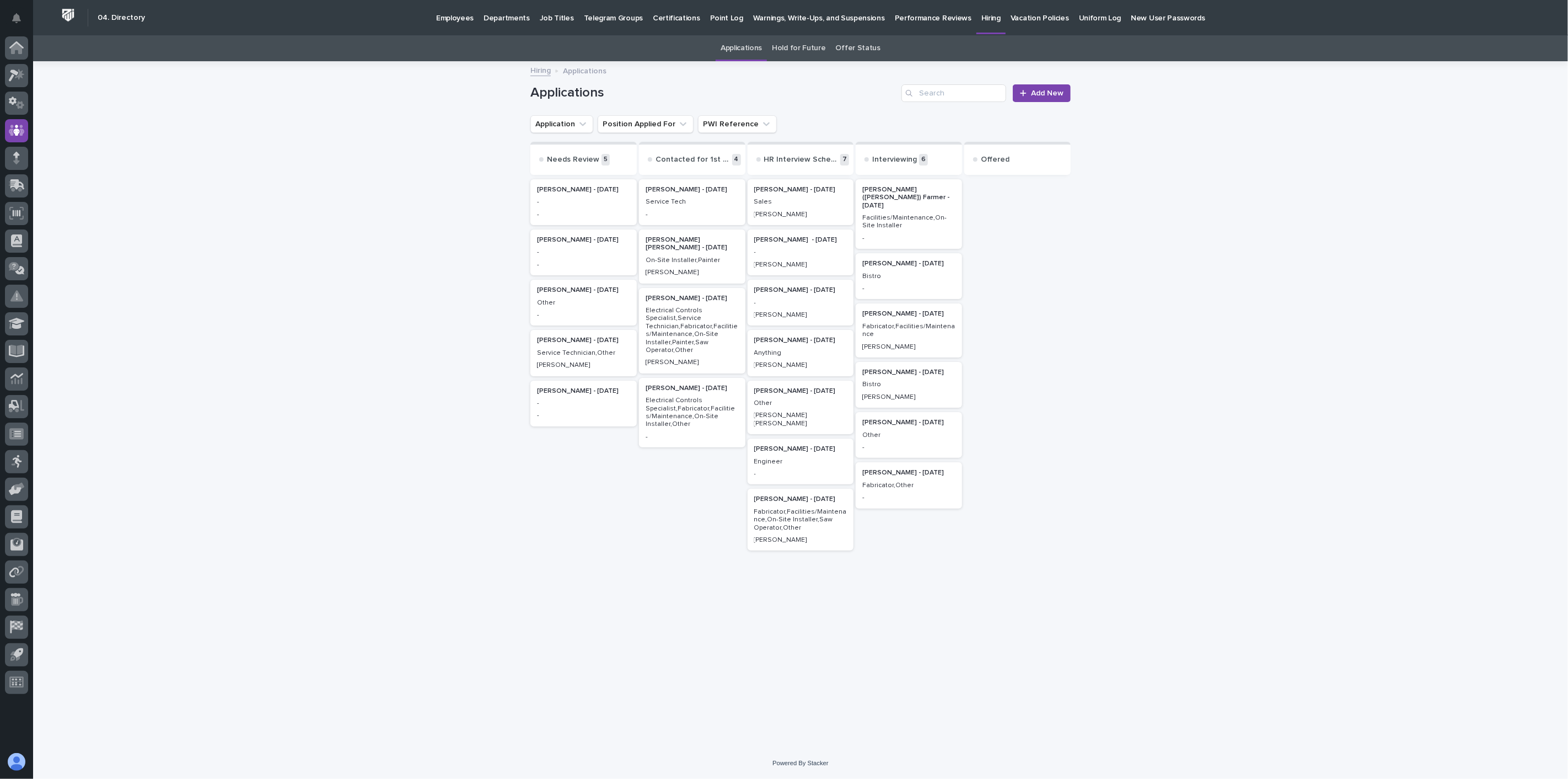
click at [712, 321] on p "Electrical Controls Specialist,Service Technician,Fabricator,Facilities/Mainten…" at bounding box center [692, 331] width 93 height 48
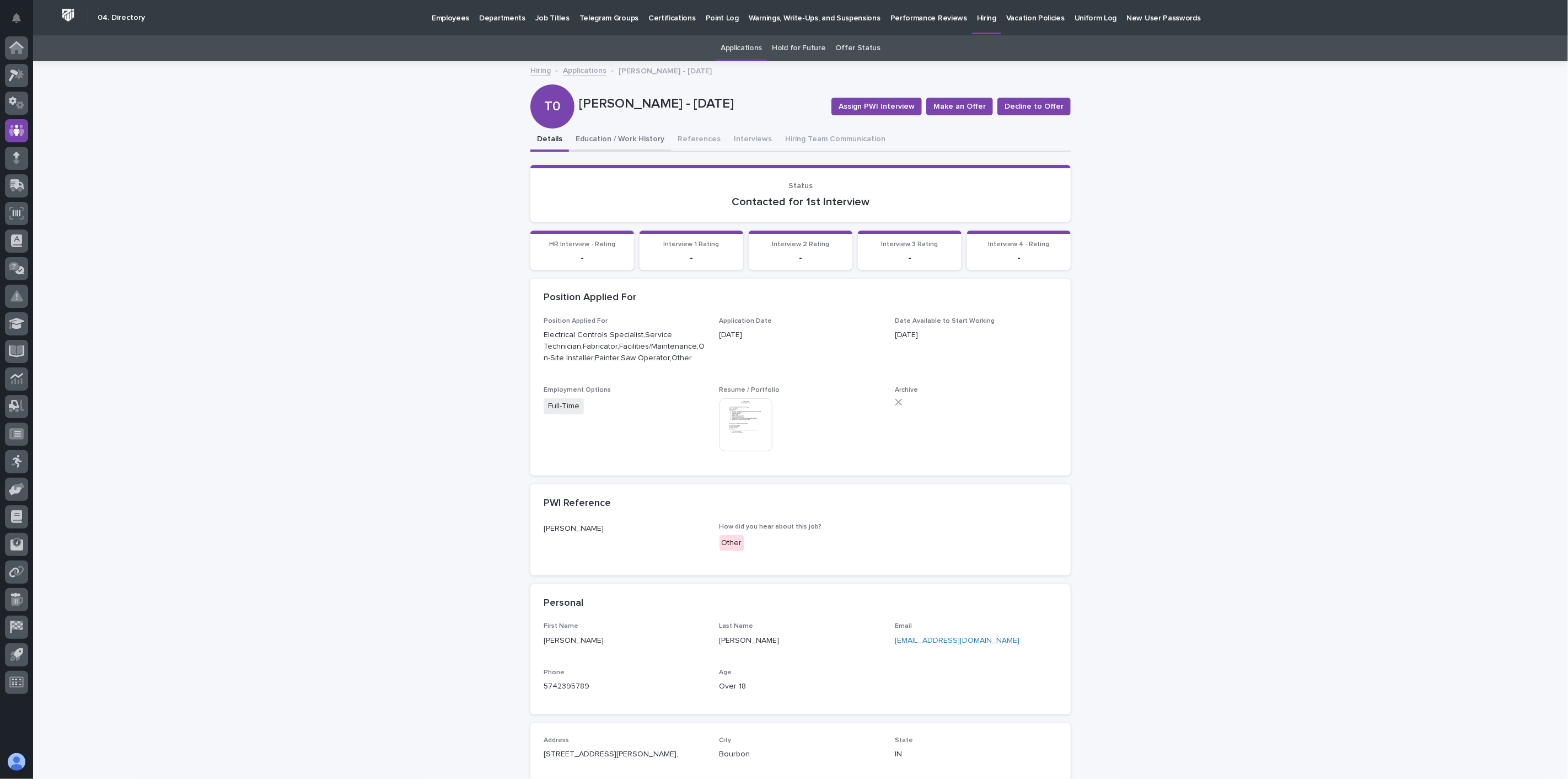
click at [642, 139] on button "Education / Work History" at bounding box center [620, 140] width 102 height 23
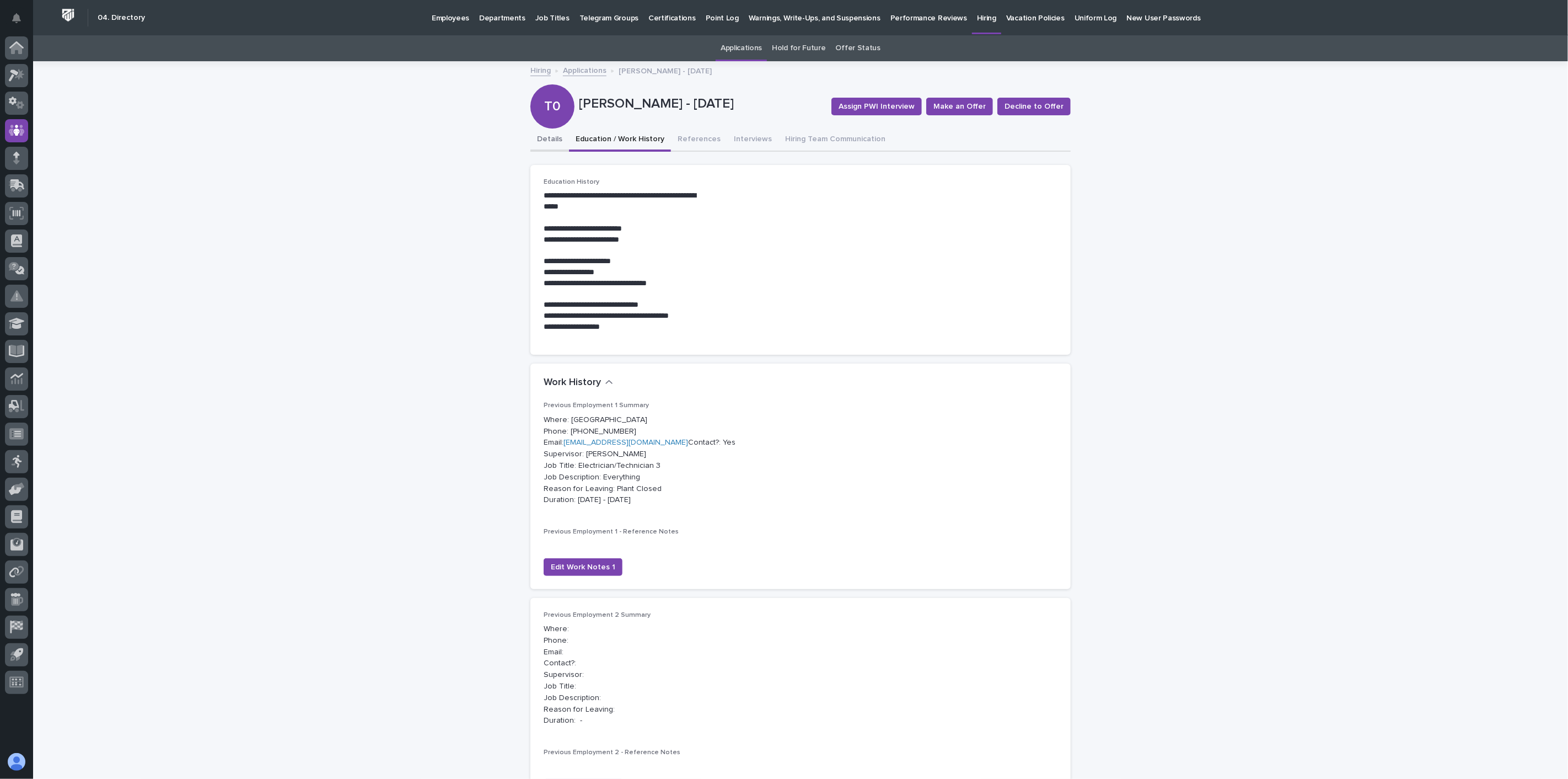
click at [554, 139] on button "Details" at bounding box center [549, 140] width 38 height 23
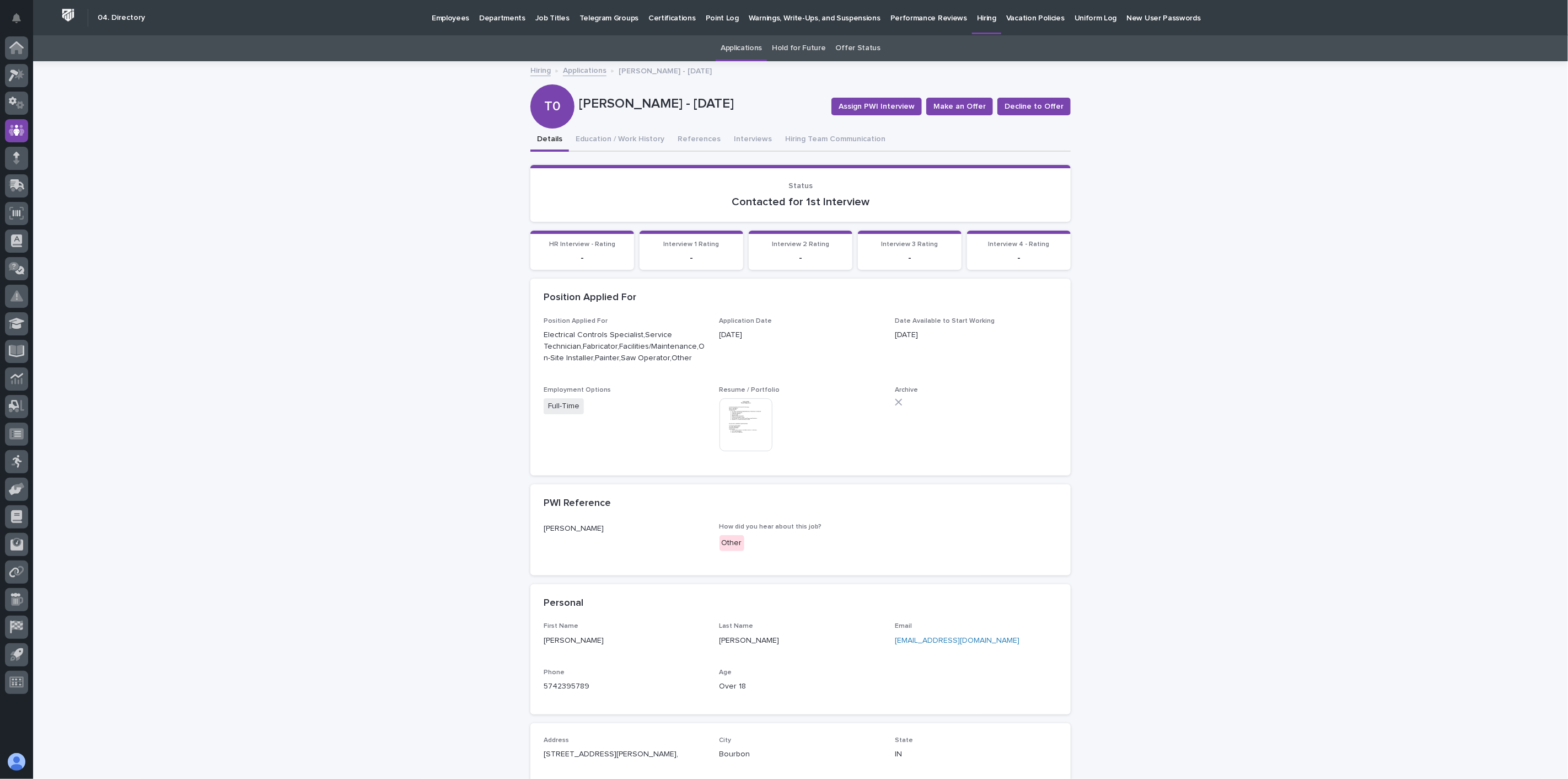
click at [743, 417] on img at bounding box center [746, 425] width 53 height 53
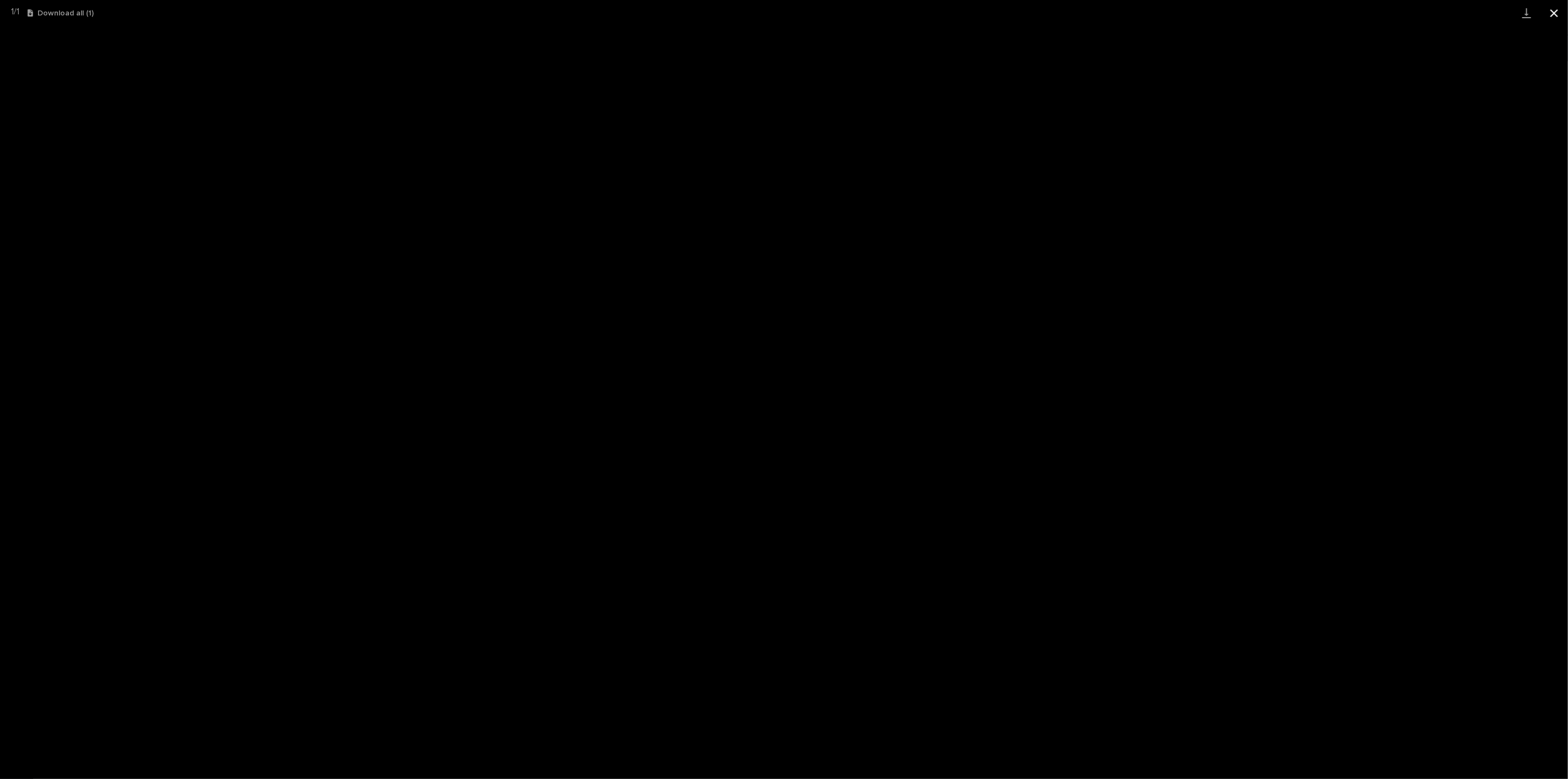
click at [1551, 12] on button "Close gallery" at bounding box center [1554, 13] width 27 height 26
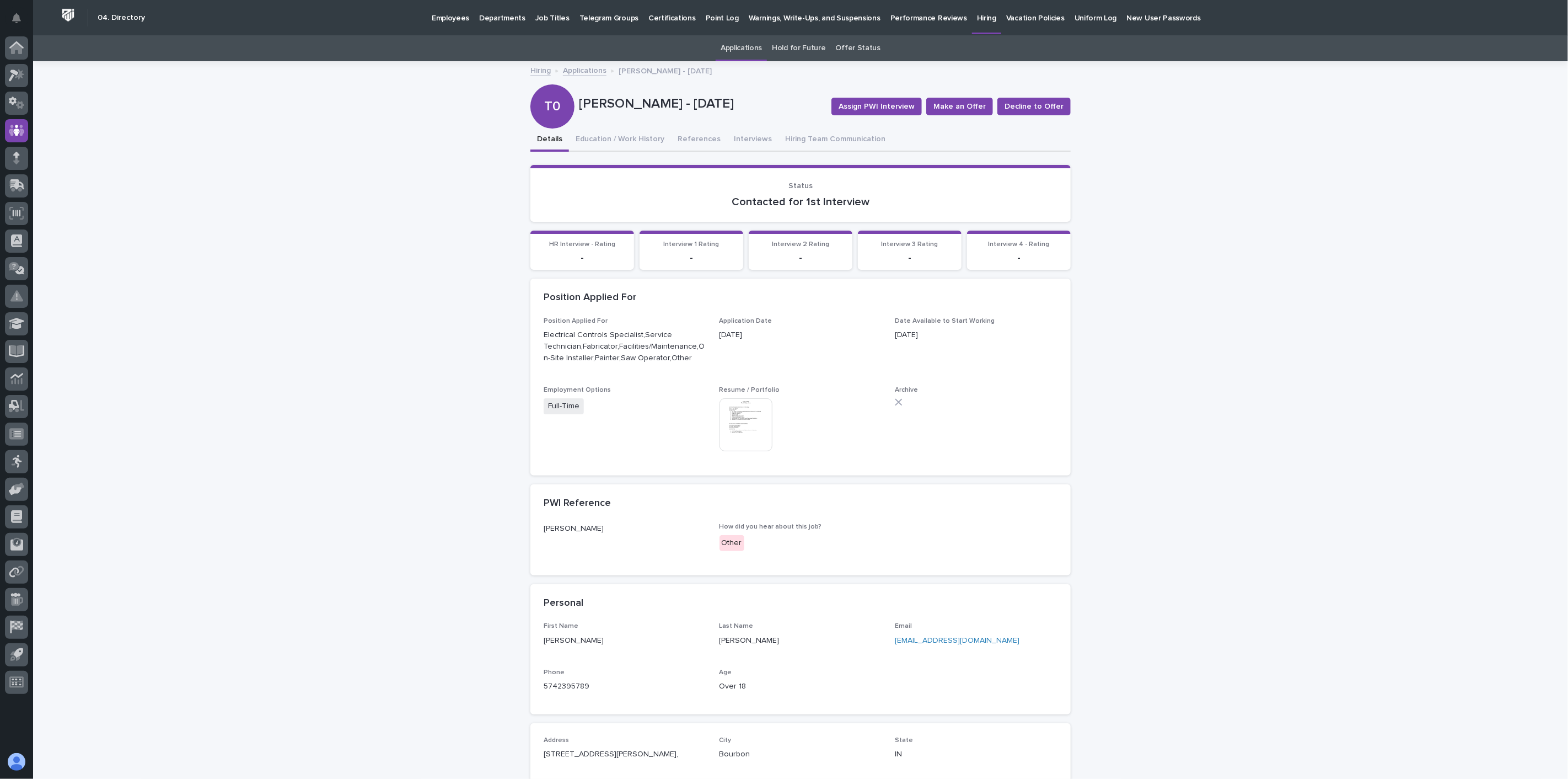
click at [591, 72] on link "Applications" at bounding box center [585, 69] width 44 height 13
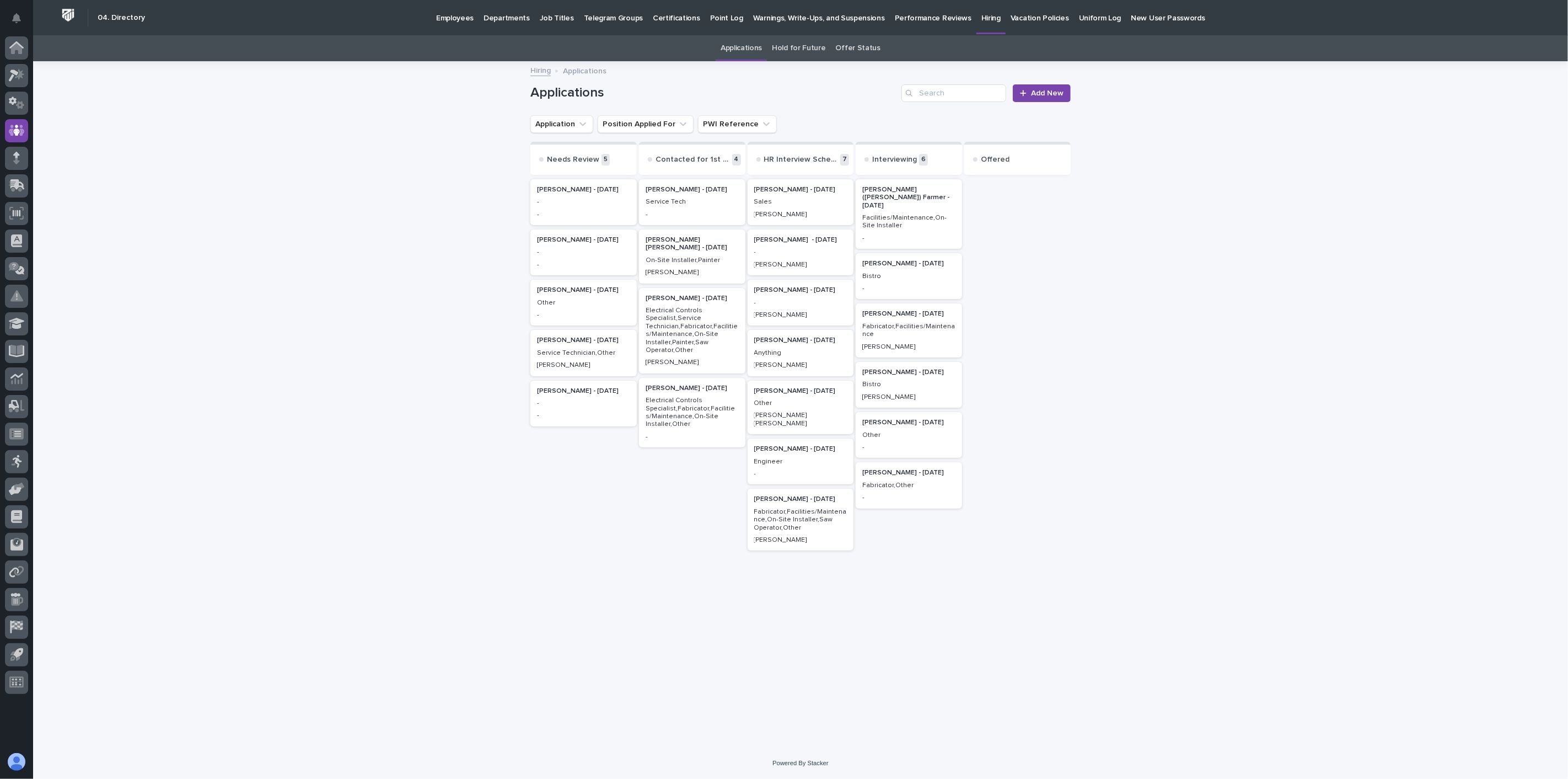
click at [802, 404] on p "Other" at bounding box center [800, 403] width 93 height 8
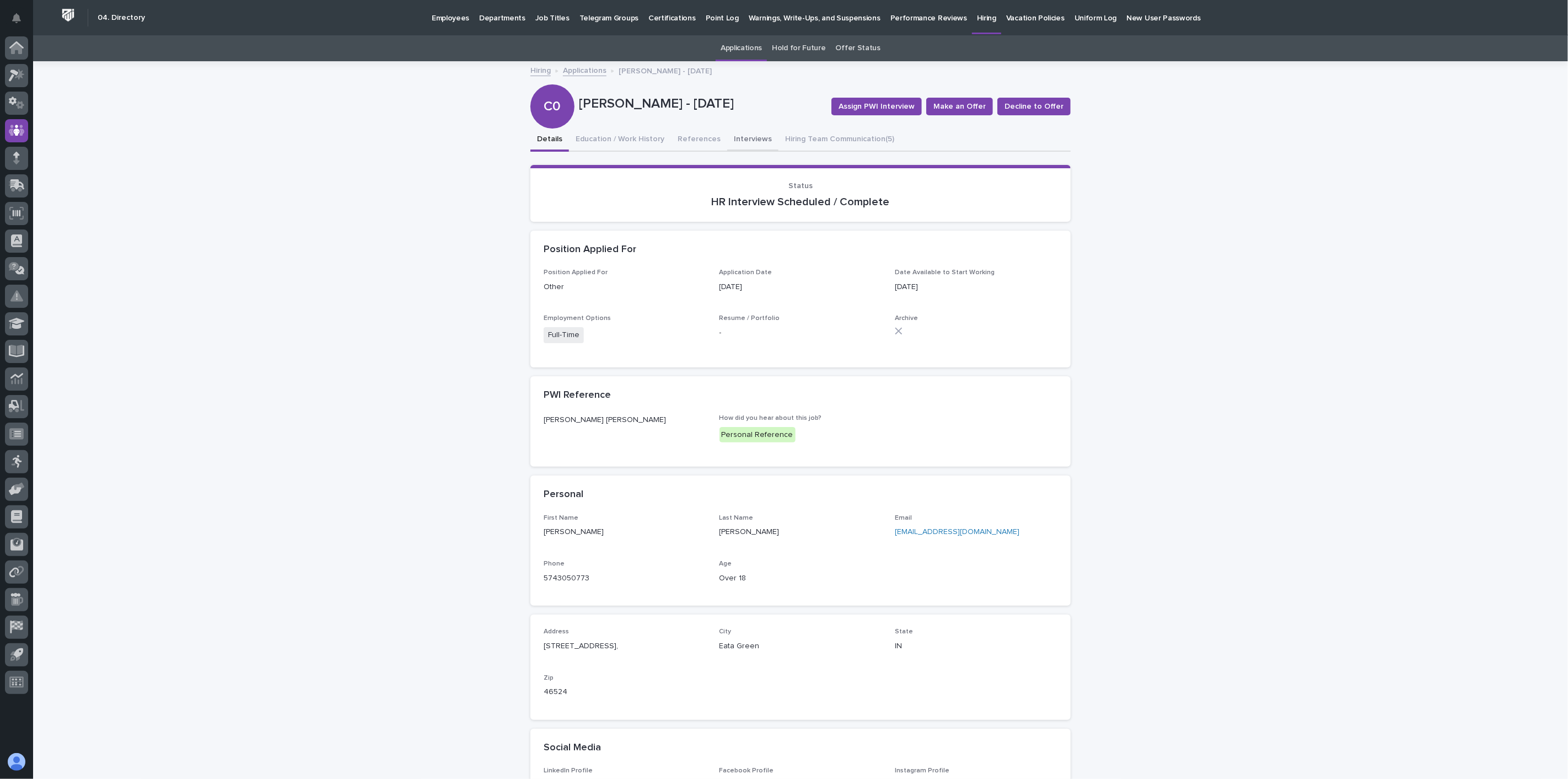
click at [735, 137] on button "Interviews" at bounding box center [753, 140] width 51 height 23
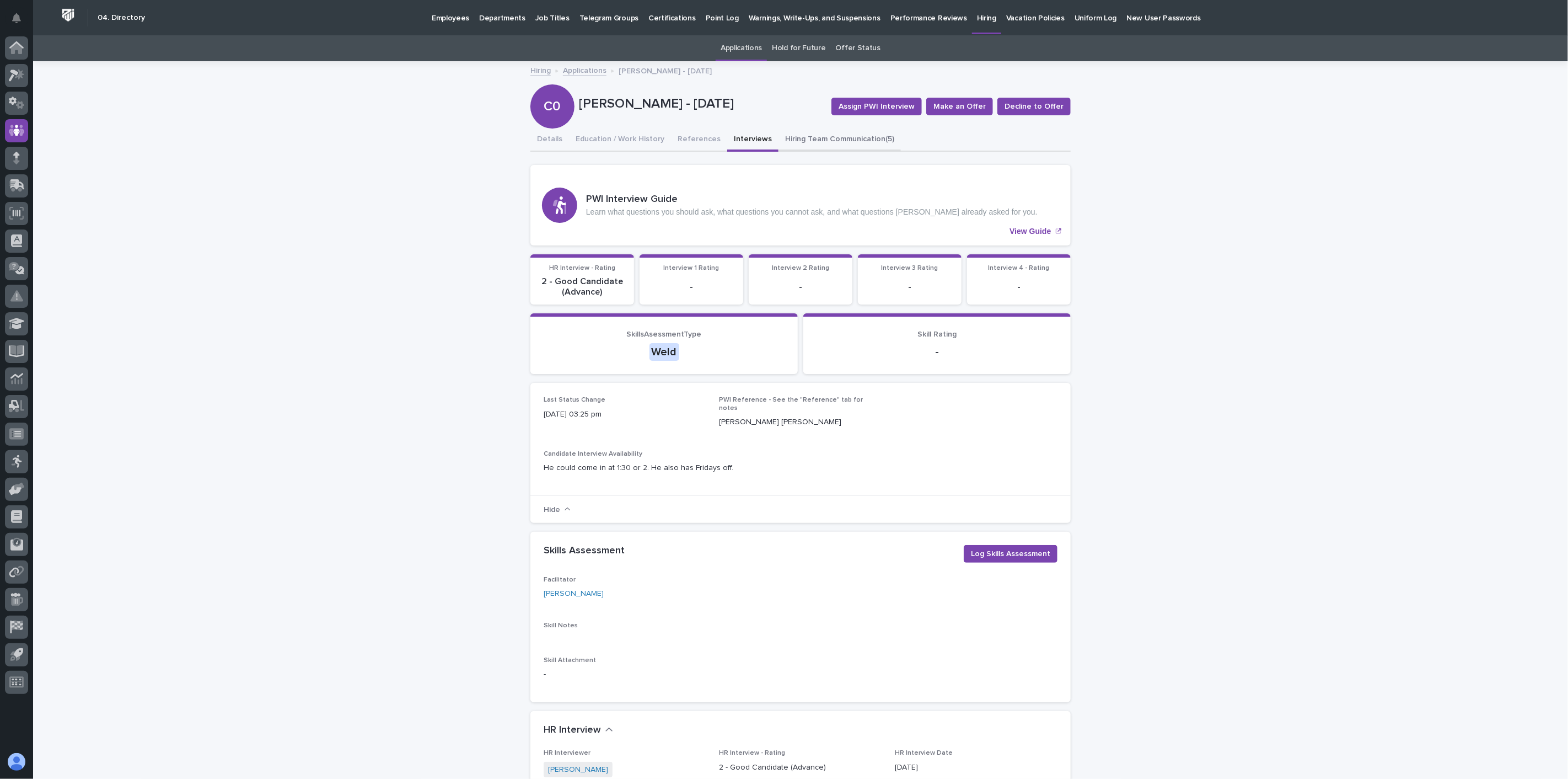
click at [831, 138] on button "Hiring Team Communication (5)" at bounding box center [839, 140] width 122 height 23
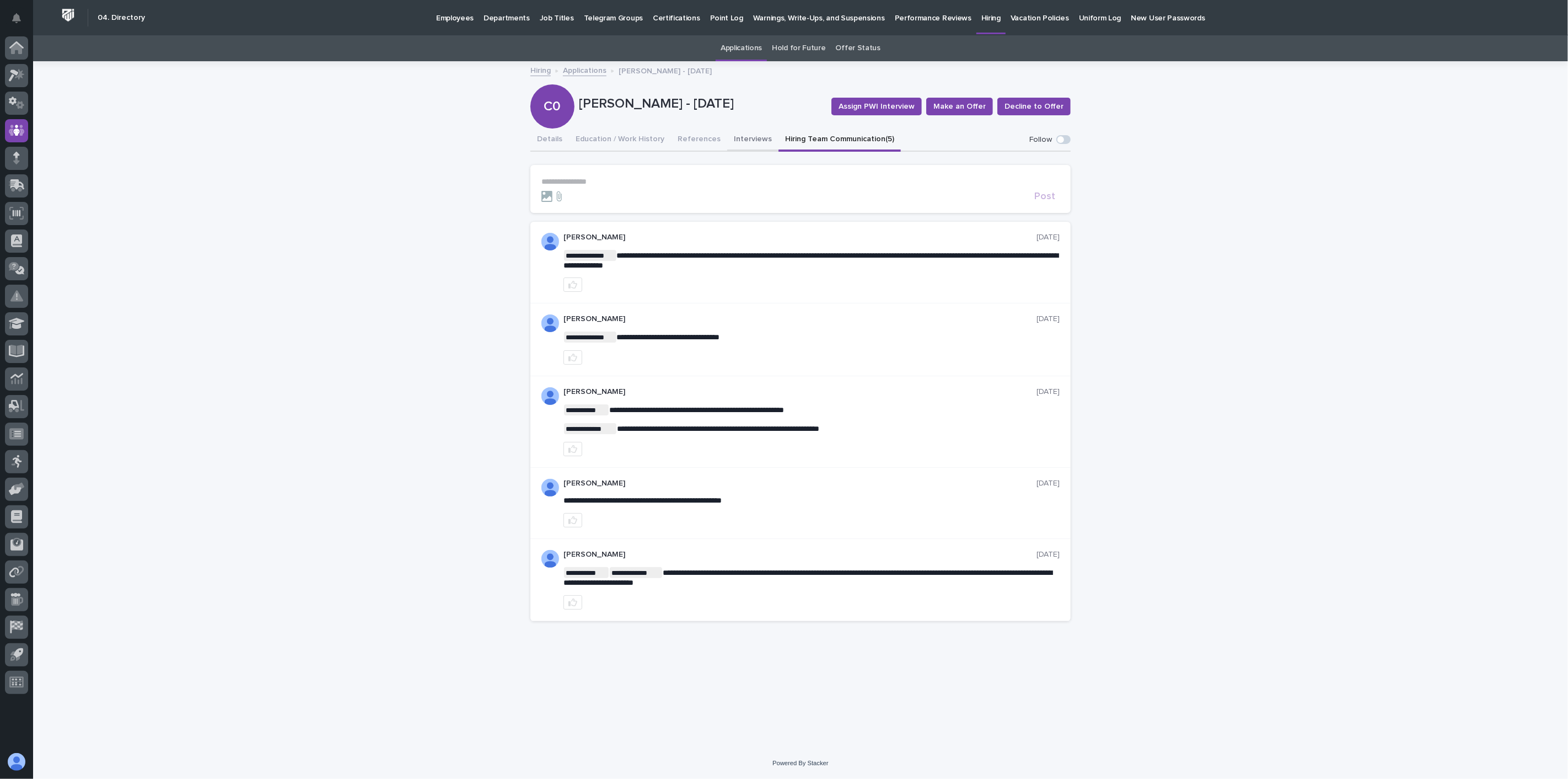
click at [745, 136] on button "Interviews" at bounding box center [753, 140] width 51 height 23
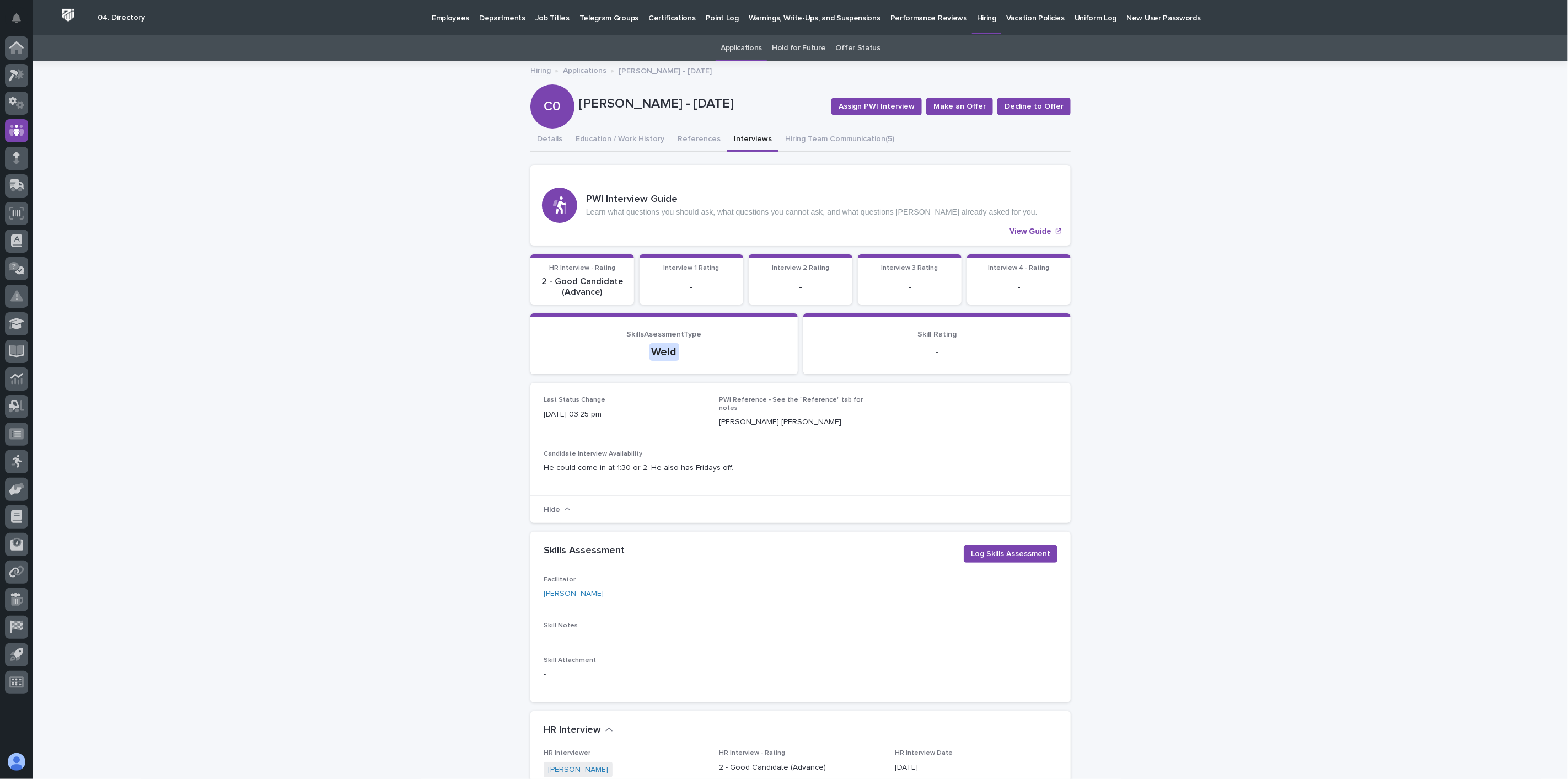
click at [589, 70] on link "Applications" at bounding box center [585, 69] width 44 height 13
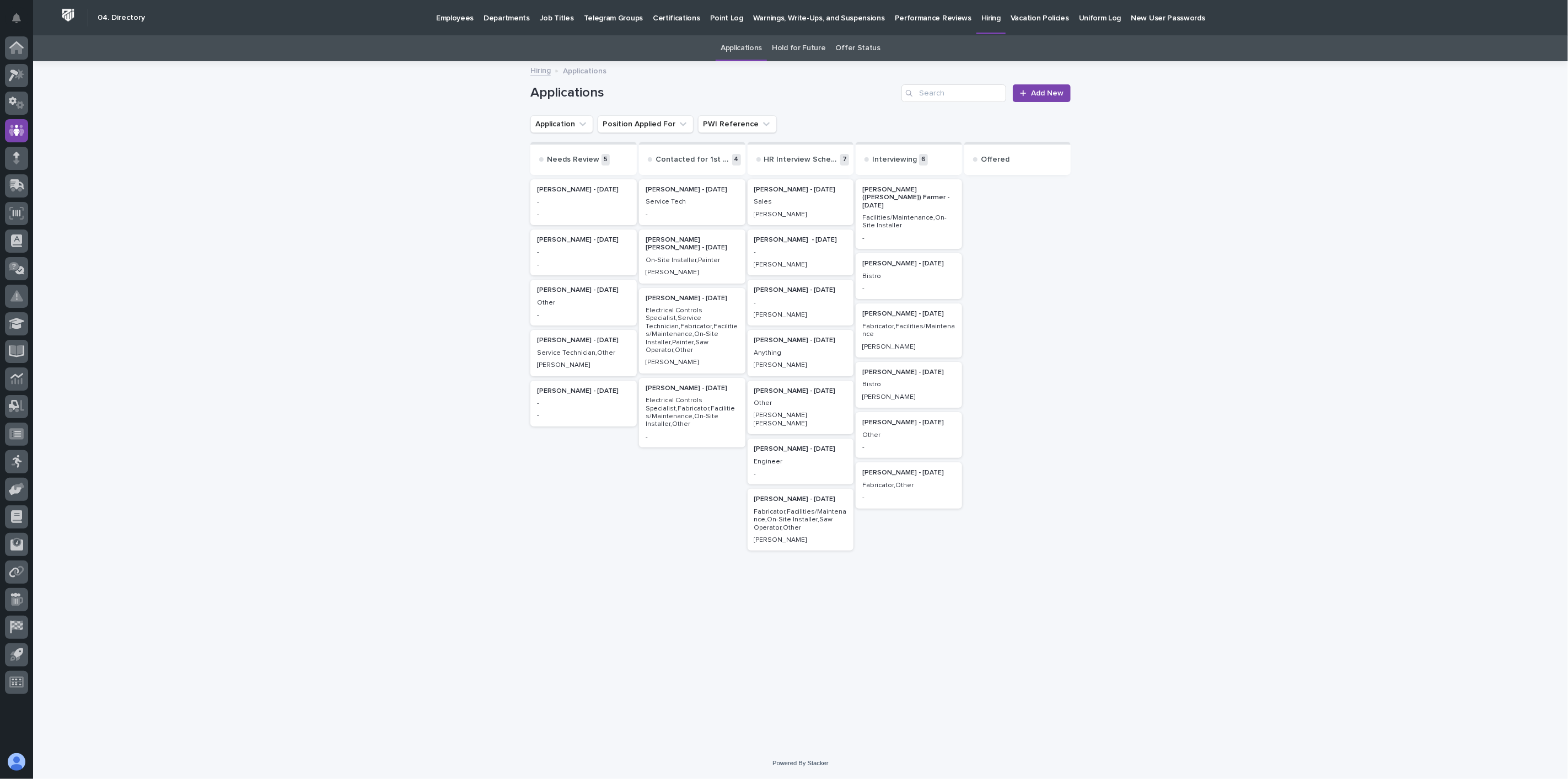
click at [453, 14] on p "Employees" at bounding box center [455, 12] width 38 height 23
